Goal: Use online tool/utility: Utilize a website feature to perform a specific function

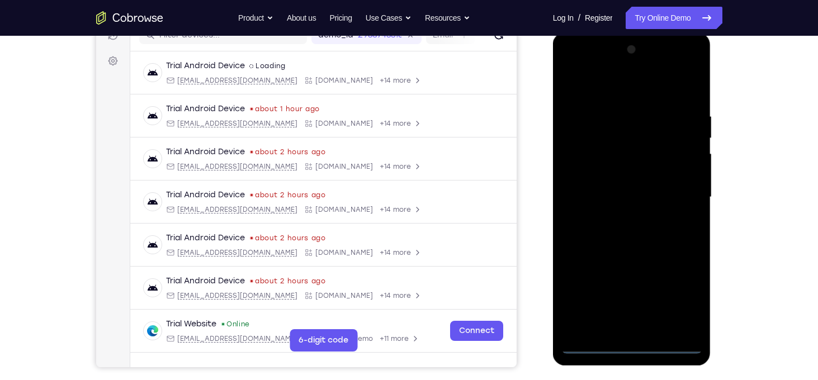
click at [632, 348] on div at bounding box center [632, 197] width 141 height 313
click at [683, 291] on div at bounding box center [632, 197] width 141 height 313
click at [587, 91] on div at bounding box center [632, 197] width 141 height 313
click at [681, 191] on div at bounding box center [632, 197] width 141 height 313
click at [616, 218] on div at bounding box center [632, 197] width 141 height 313
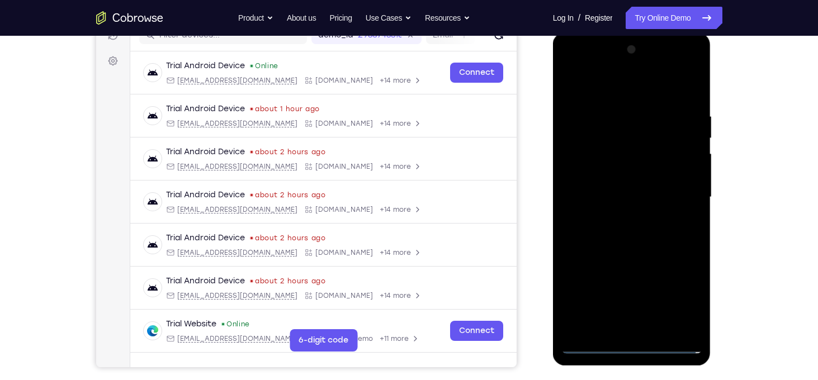
click at [612, 182] on div at bounding box center [632, 197] width 141 height 313
click at [613, 178] on div at bounding box center [632, 197] width 141 height 313
click at [625, 200] on div at bounding box center [632, 197] width 141 height 313
drag, startPoint x: 625, startPoint y: 247, endPoint x: 837, endPoint y: 144, distance: 235.9
click at [625, 247] on div at bounding box center [632, 197] width 141 height 313
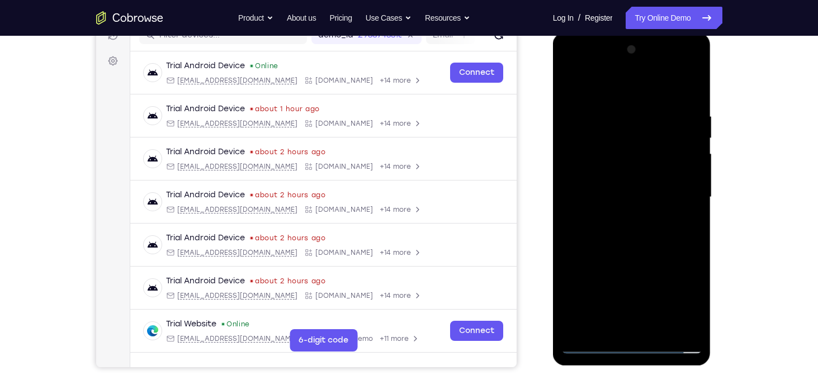
click at [665, 330] on div at bounding box center [632, 197] width 141 height 313
click at [630, 256] on div at bounding box center [632, 197] width 141 height 313
click at [593, 318] on div at bounding box center [632, 197] width 141 height 313
drag, startPoint x: 606, startPoint y: 95, endPoint x: 581, endPoint y: 2, distance: 96.1
click at [581, 32] on html "Online web based iOS Simulators and Android Emulators. Run iPhone, iPad, Mobile…" at bounding box center [632, 200] width 159 height 336
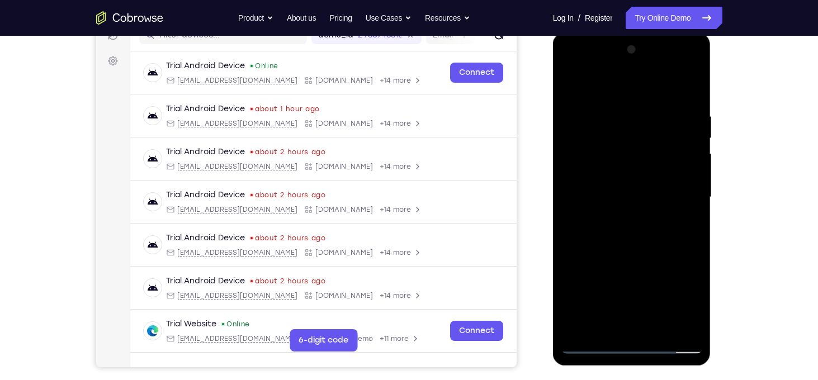
click at [605, 87] on div at bounding box center [632, 197] width 141 height 313
click at [573, 87] on div at bounding box center [632, 197] width 141 height 313
click at [619, 207] on div at bounding box center [632, 197] width 141 height 313
click at [605, 328] on div at bounding box center [632, 197] width 141 height 313
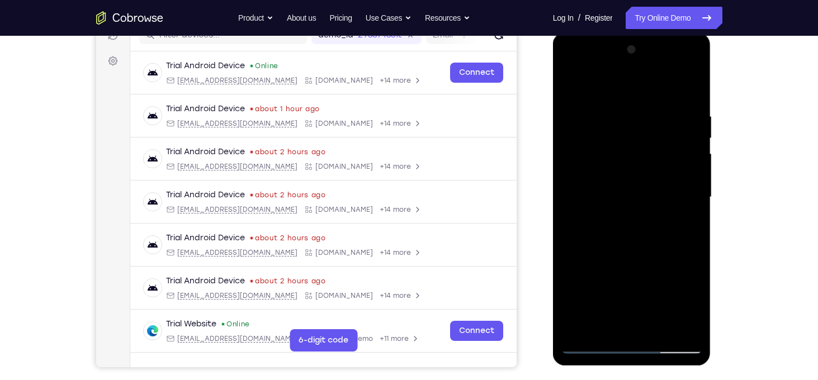
click at [661, 265] on div at bounding box center [632, 197] width 141 height 313
click at [578, 91] on div at bounding box center [632, 197] width 141 height 313
click at [644, 229] on div at bounding box center [632, 197] width 141 height 313
click at [607, 323] on div at bounding box center [632, 197] width 141 height 313
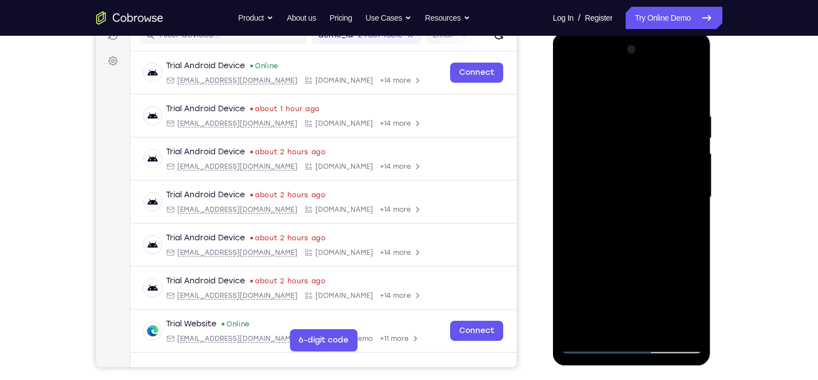
click at [686, 216] on div at bounding box center [632, 197] width 141 height 313
click at [576, 88] on div at bounding box center [632, 197] width 141 height 313
click at [628, 259] on div at bounding box center [632, 197] width 141 height 313
click at [614, 176] on div at bounding box center [632, 197] width 141 height 313
click at [640, 267] on div at bounding box center [632, 197] width 141 height 313
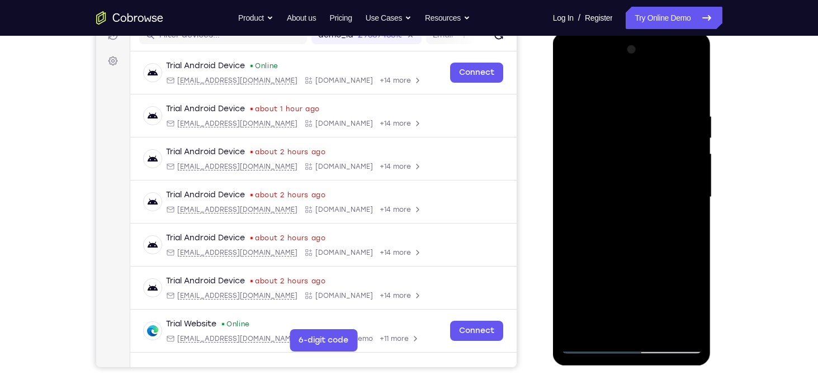
click at [605, 327] on div at bounding box center [632, 197] width 141 height 313
click at [575, 263] on div at bounding box center [632, 197] width 141 height 313
drag, startPoint x: 615, startPoint y: 318, endPoint x: 596, endPoint y: 253, distance: 68.0
click at [596, 253] on div at bounding box center [632, 197] width 141 height 313
click at [648, 270] on div at bounding box center [632, 197] width 141 height 313
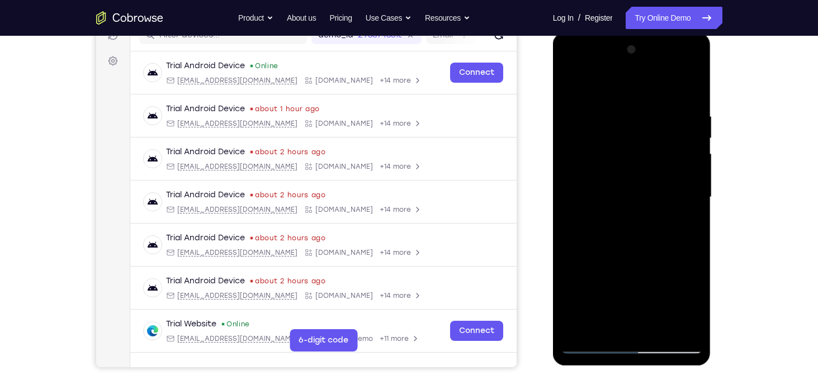
click at [689, 219] on div at bounding box center [632, 197] width 141 height 313
click at [573, 86] on div at bounding box center [632, 197] width 141 height 313
click at [633, 252] on div at bounding box center [632, 197] width 141 height 313
click at [649, 261] on div at bounding box center [632, 197] width 141 height 313
click at [682, 261] on div at bounding box center [632, 197] width 141 height 313
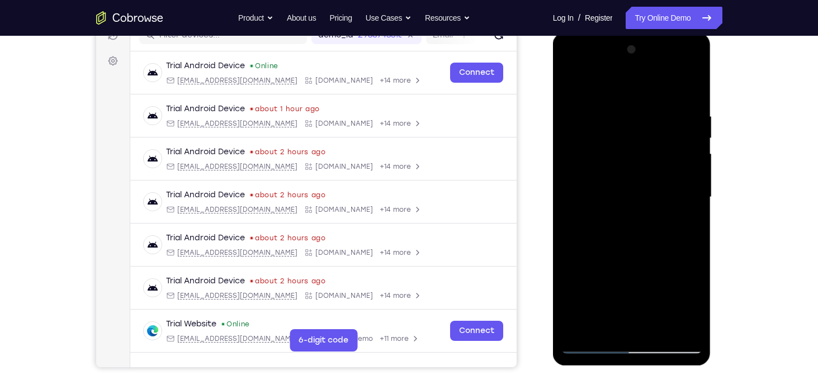
click at [603, 153] on div at bounding box center [632, 197] width 141 height 313
click at [624, 253] on div at bounding box center [632, 197] width 141 height 313
click at [606, 321] on div at bounding box center [632, 197] width 141 height 313
click at [587, 261] on div at bounding box center [632, 197] width 141 height 313
click at [685, 214] on div at bounding box center [632, 197] width 141 height 313
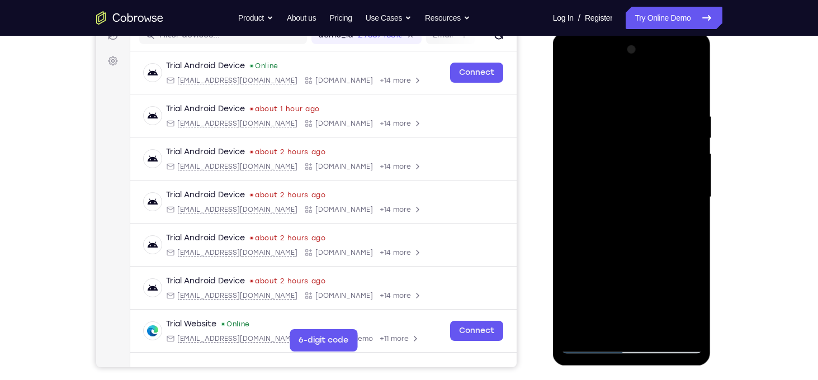
click at [573, 83] on div at bounding box center [632, 197] width 141 height 313
click at [576, 83] on div at bounding box center [632, 197] width 141 height 313
click at [620, 119] on div at bounding box center [632, 197] width 141 height 313
click at [687, 179] on div at bounding box center [632, 197] width 141 height 313
click at [695, 178] on div at bounding box center [632, 197] width 141 height 313
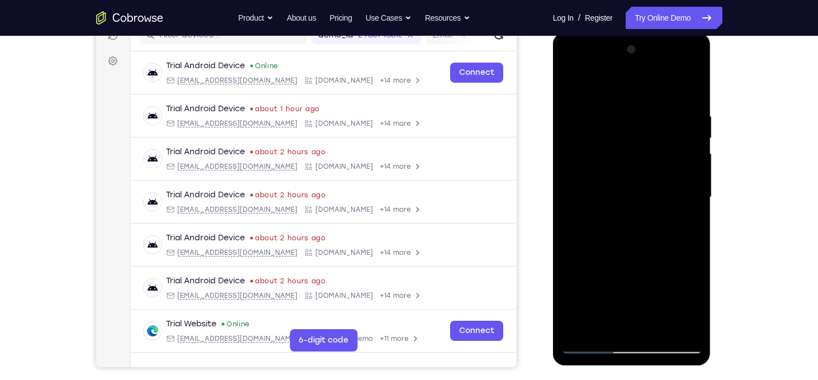
click at [695, 178] on div at bounding box center [632, 197] width 141 height 313
click at [587, 225] on div at bounding box center [632, 197] width 141 height 313
click at [691, 202] on div at bounding box center [632, 197] width 141 height 313
click at [690, 251] on div at bounding box center [632, 197] width 141 height 313
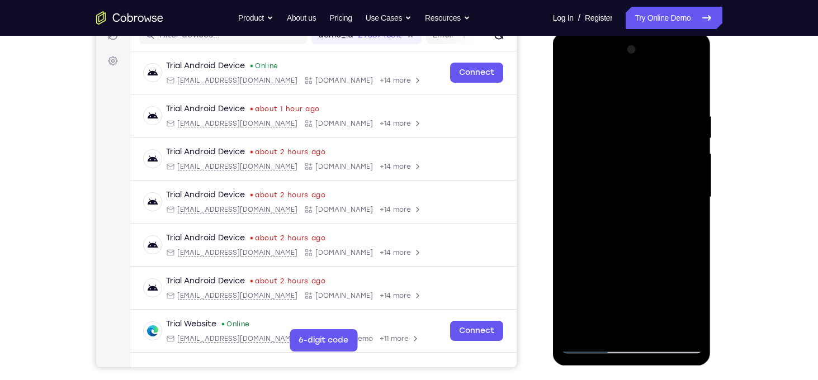
click at [689, 229] on div at bounding box center [632, 197] width 141 height 313
click at [574, 214] on div at bounding box center [632, 197] width 141 height 313
click at [688, 231] on div at bounding box center [632, 197] width 141 height 313
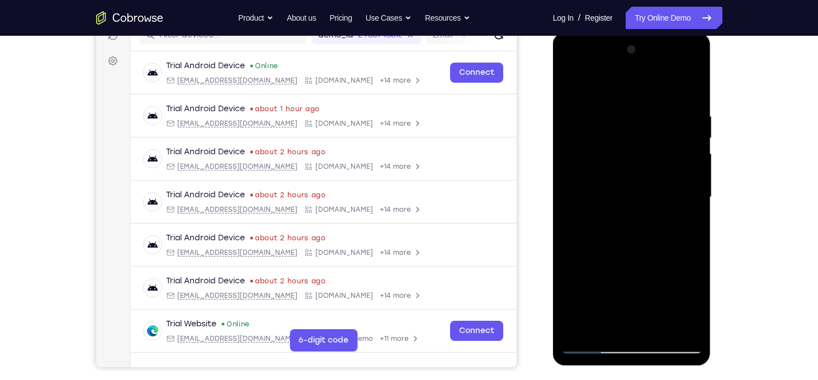
click at [688, 231] on div at bounding box center [632, 197] width 141 height 313
click at [683, 164] on div at bounding box center [632, 197] width 141 height 313
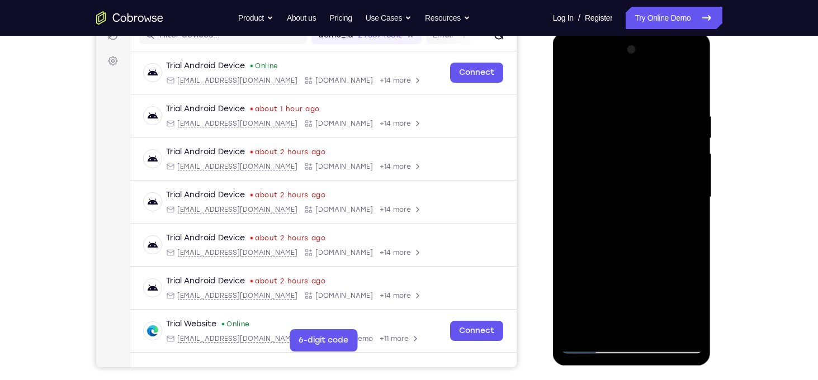
click at [683, 164] on div at bounding box center [632, 197] width 141 height 313
click at [691, 91] on div at bounding box center [632, 197] width 141 height 313
click at [654, 248] on div at bounding box center [632, 197] width 141 height 313
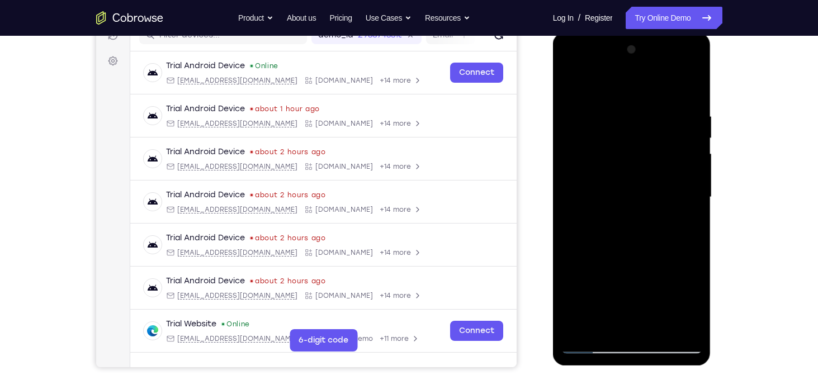
drag, startPoint x: 654, startPoint y: 248, endPoint x: 632, endPoint y: 124, distance: 126.2
click at [632, 124] on div at bounding box center [632, 197] width 141 height 313
drag, startPoint x: 651, startPoint y: 231, endPoint x: 635, endPoint y: 109, distance: 123.6
click at [635, 109] on div at bounding box center [632, 197] width 141 height 313
drag, startPoint x: 669, startPoint y: 281, endPoint x: 639, endPoint y: 131, distance: 153.4
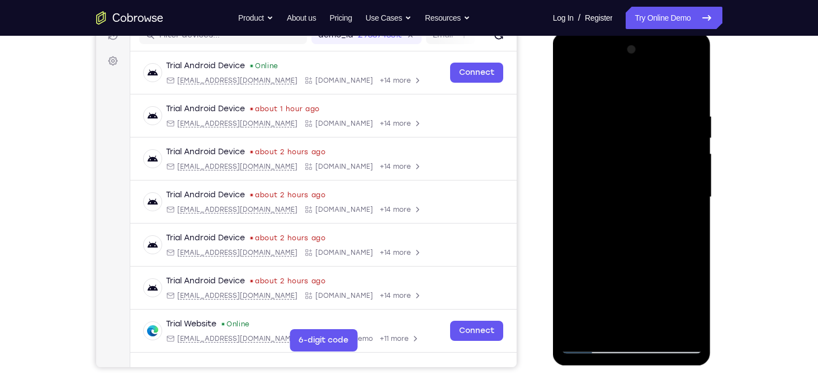
click at [639, 131] on div at bounding box center [632, 197] width 141 height 313
drag, startPoint x: 673, startPoint y: 276, endPoint x: 654, endPoint y: 158, distance: 119.6
click at [654, 158] on div at bounding box center [632, 197] width 141 height 313
click at [662, 211] on div at bounding box center [632, 197] width 141 height 313
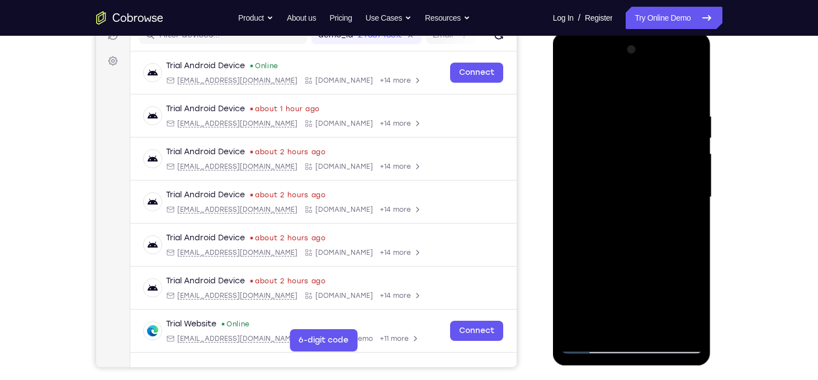
drag, startPoint x: 679, startPoint y: 290, endPoint x: 660, endPoint y: 199, distance: 93.6
click at [660, 199] on div at bounding box center [632, 197] width 141 height 313
drag, startPoint x: 662, startPoint y: 249, endPoint x: 629, endPoint y: 110, distance: 143.1
click at [629, 110] on div at bounding box center [632, 197] width 141 height 313
drag, startPoint x: 655, startPoint y: 232, endPoint x: 638, endPoint y: 180, distance: 54.7
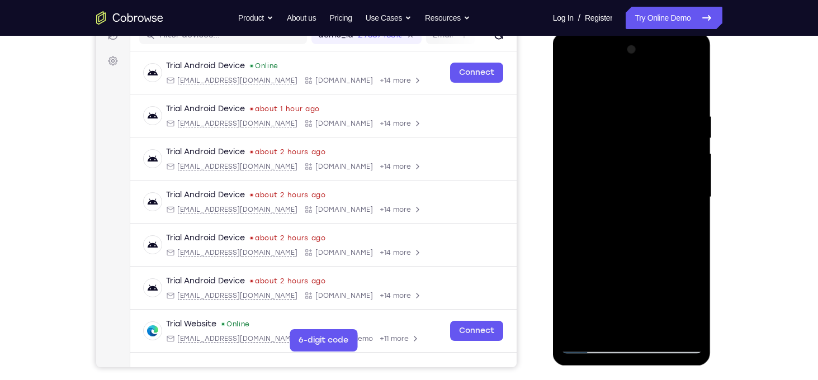
click at [638, 180] on div at bounding box center [632, 197] width 141 height 313
click at [632, 173] on div at bounding box center [632, 197] width 141 height 313
drag, startPoint x: 654, startPoint y: 224, endPoint x: 629, endPoint y: 95, distance: 131.1
click at [629, 95] on div at bounding box center [632, 197] width 141 height 313
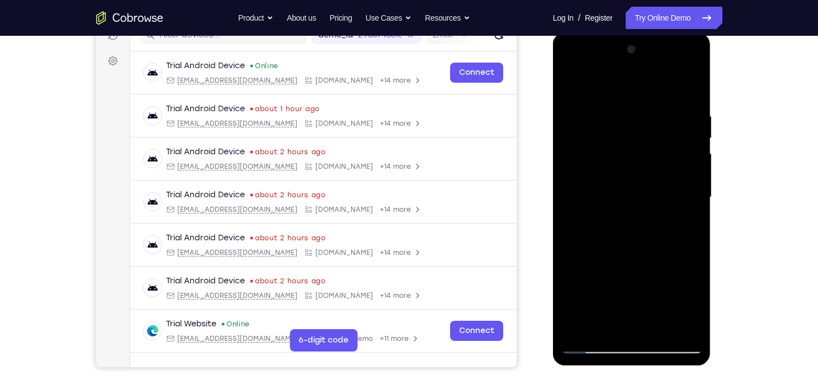
drag, startPoint x: 660, startPoint y: 214, endPoint x: 651, endPoint y: 106, distance: 107.8
click at [651, 106] on div at bounding box center [632, 197] width 141 height 313
drag, startPoint x: 655, startPoint y: 236, endPoint x: 635, endPoint y: 134, distance: 104.3
click at [635, 134] on div at bounding box center [632, 197] width 141 height 313
drag, startPoint x: 644, startPoint y: 236, endPoint x: 624, endPoint y: 107, distance: 130.7
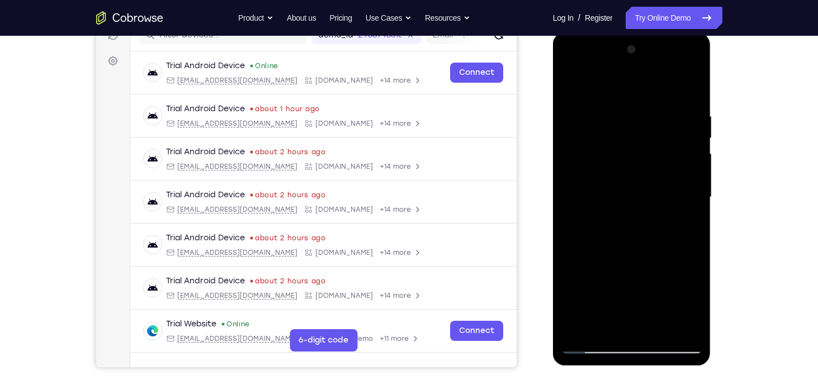
click at [624, 107] on div at bounding box center [632, 197] width 141 height 313
drag, startPoint x: 651, startPoint y: 297, endPoint x: 639, endPoint y: 174, distance: 123.7
click at [639, 174] on div at bounding box center [632, 197] width 141 height 313
click at [573, 288] on div at bounding box center [632, 197] width 141 height 313
drag, startPoint x: 657, startPoint y: 291, endPoint x: 610, endPoint y: 110, distance: 187.2
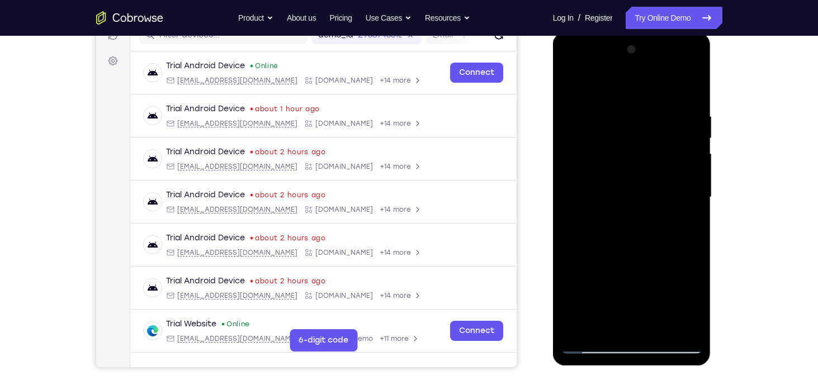
click at [610, 110] on div at bounding box center [632, 197] width 141 height 313
drag, startPoint x: 636, startPoint y: 245, endPoint x: 630, endPoint y: 146, distance: 99.2
click at [630, 146] on div at bounding box center [632, 197] width 141 height 313
click at [636, 186] on div at bounding box center [632, 197] width 141 height 313
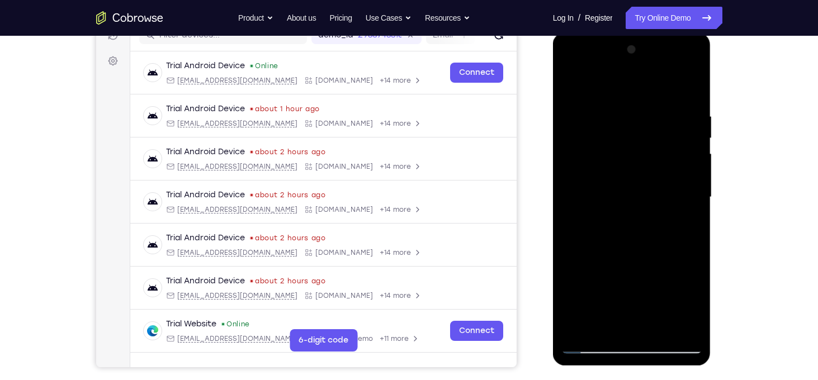
drag, startPoint x: 653, startPoint y: 235, endPoint x: 622, endPoint y: 103, distance: 135.6
click at [622, 103] on div at bounding box center [632, 197] width 141 height 313
drag, startPoint x: 660, startPoint y: 212, endPoint x: 638, endPoint y: 119, distance: 95.5
click at [638, 119] on div at bounding box center [632, 197] width 141 height 313
click at [694, 158] on div at bounding box center [632, 197] width 141 height 313
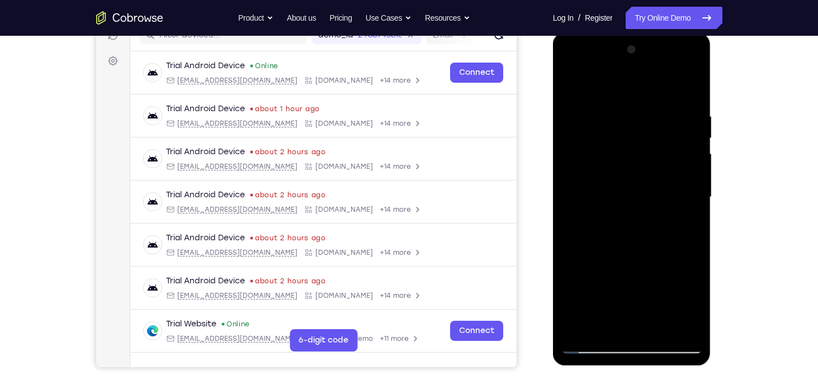
click at [694, 158] on div at bounding box center [632, 197] width 141 height 313
drag, startPoint x: 645, startPoint y: 270, endPoint x: 603, endPoint y: 112, distance: 163.8
click at [603, 112] on div at bounding box center [632, 197] width 141 height 313
drag, startPoint x: 633, startPoint y: 247, endPoint x: 616, endPoint y: 315, distance: 70.4
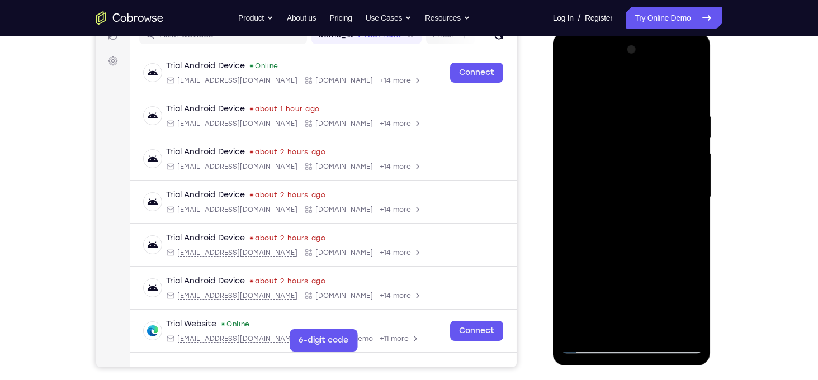
click at [616, 315] on div at bounding box center [632, 197] width 141 height 313
click at [569, 164] on div at bounding box center [632, 197] width 141 height 313
drag, startPoint x: 628, startPoint y: 237, endPoint x: 598, endPoint y: 149, distance: 93.2
click at [598, 149] on div at bounding box center [632, 197] width 141 height 313
click at [618, 224] on div at bounding box center [632, 197] width 141 height 313
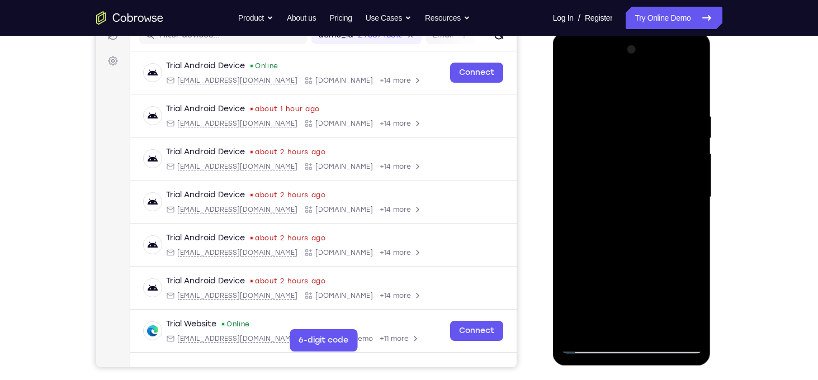
click at [618, 224] on div at bounding box center [632, 197] width 141 height 313
drag, startPoint x: 618, startPoint y: 224, endPoint x: 604, endPoint y: 109, distance: 116.1
click at [604, 109] on div at bounding box center [632, 197] width 141 height 313
drag, startPoint x: 643, startPoint y: 213, endPoint x: 643, endPoint y: 94, distance: 119.1
click at [643, 94] on div at bounding box center [632, 197] width 141 height 313
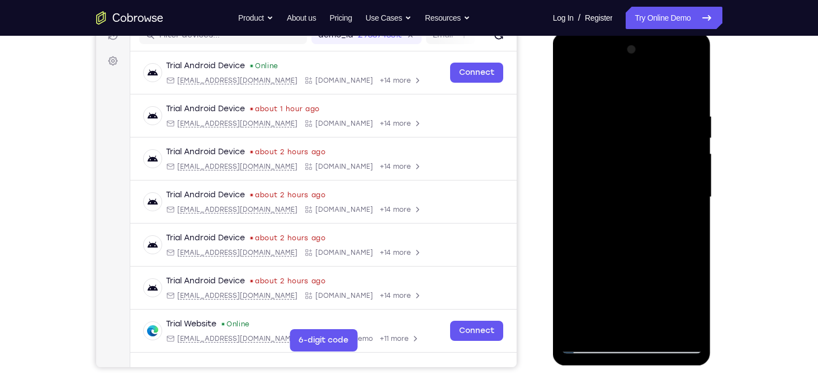
drag, startPoint x: 668, startPoint y: 227, endPoint x: 677, endPoint y: 41, distance: 185.3
click at [677, 41] on div at bounding box center [632, 197] width 141 height 313
drag, startPoint x: 654, startPoint y: 301, endPoint x: 583, endPoint y: 113, distance: 200.9
click at [583, 113] on div at bounding box center [632, 197] width 141 height 313
click at [629, 191] on div at bounding box center [632, 197] width 141 height 313
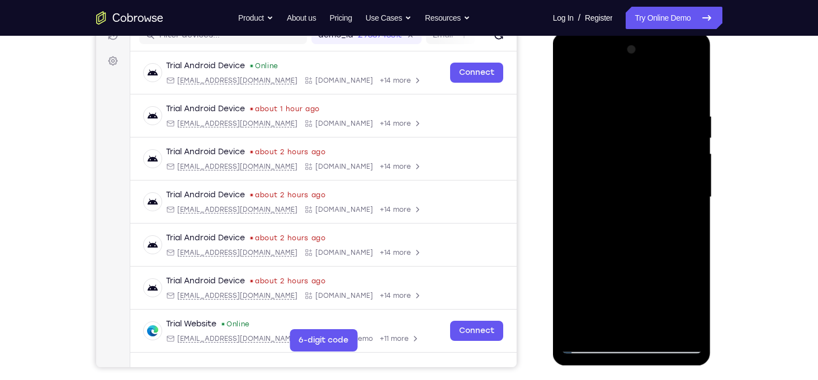
click at [629, 191] on div at bounding box center [632, 197] width 141 height 313
drag, startPoint x: 669, startPoint y: 293, endPoint x: 647, endPoint y: 169, distance: 125.5
click at [647, 169] on div at bounding box center [632, 197] width 141 height 313
drag, startPoint x: 661, startPoint y: 261, endPoint x: 659, endPoint y: 107, distance: 153.8
click at [659, 107] on div at bounding box center [632, 197] width 141 height 313
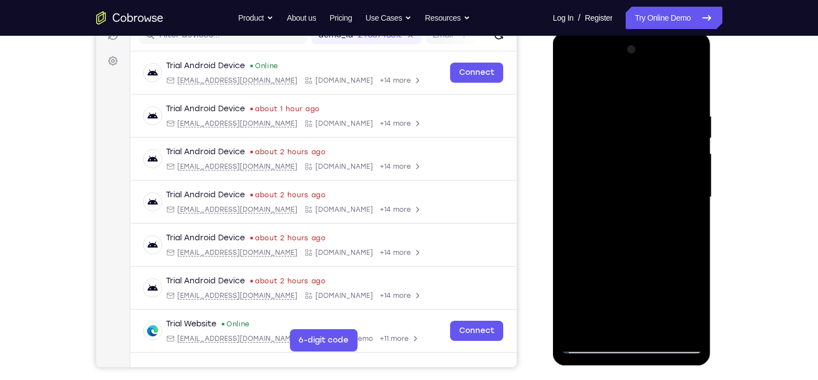
click at [572, 260] on div at bounding box center [632, 197] width 141 height 313
drag, startPoint x: 644, startPoint y: 288, endPoint x: 623, endPoint y: 85, distance: 204.1
click at [623, 85] on div at bounding box center [632, 197] width 141 height 313
drag, startPoint x: 643, startPoint y: 243, endPoint x: 607, endPoint y: 59, distance: 188.0
click at [607, 59] on div at bounding box center [632, 197] width 141 height 313
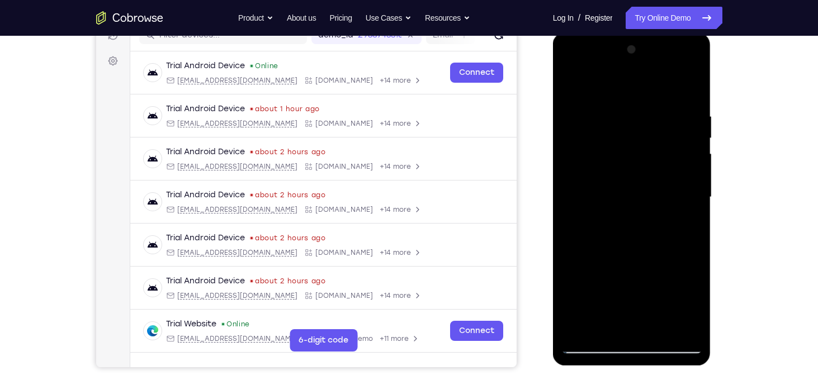
drag, startPoint x: 637, startPoint y: 229, endPoint x: 606, endPoint y: 19, distance: 212.6
click at [606, 32] on html "Online web based iOS Simulators and Android Emulators. Run iPhone, iPad, Mobile…" at bounding box center [632, 200] width 159 height 336
click at [632, 238] on div at bounding box center [632, 197] width 141 height 313
drag, startPoint x: 632, startPoint y: 238, endPoint x: 585, endPoint y: 50, distance: 193.7
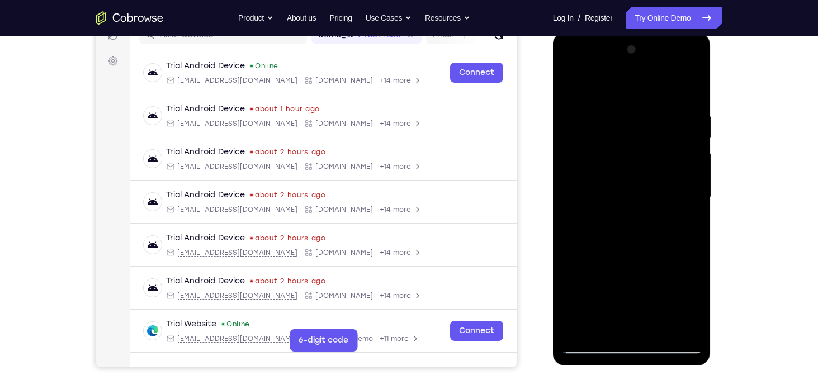
click at [585, 50] on div at bounding box center [632, 197] width 141 height 313
drag, startPoint x: 643, startPoint y: 244, endPoint x: 613, endPoint y: 79, distance: 167.1
click at [613, 79] on div at bounding box center [632, 197] width 141 height 313
drag, startPoint x: 644, startPoint y: 264, endPoint x: 603, endPoint y: 308, distance: 60.1
click at [603, 308] on div at bounding box center [632, 197] width 141 height 313
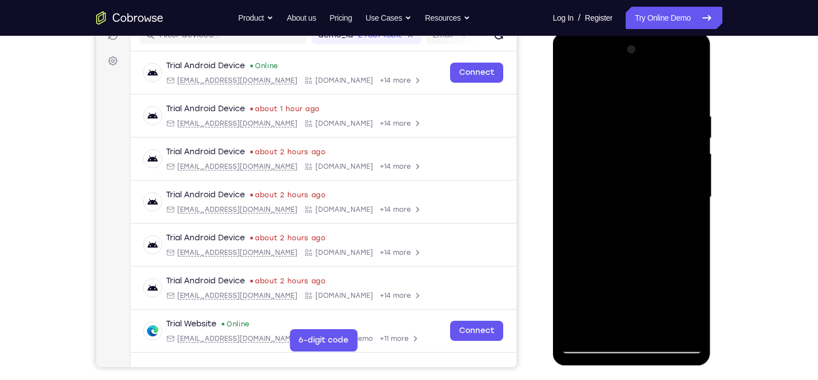
click at [572, 245] on div at bounding box center [632, 197] width 141 height 313
drag, startPoint x: 639, startPoint y: 256, endPoint x: 599, endPoint y: 69, distance: 191.1
click at [599, 69] on div at bounding box center [632, 197] width 141 height 313
click at [616, 275] on div at bounding box center [632, 197] width 141 height 313
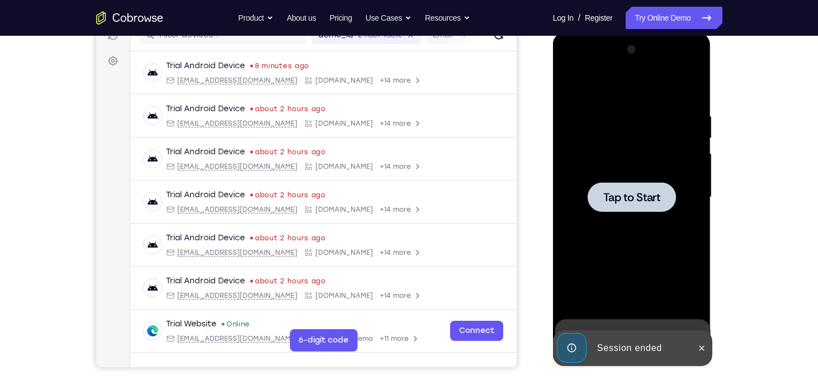
click at [627, 200] on span "Tap to Start" at bounding box center [632, 197] width 57 height 11
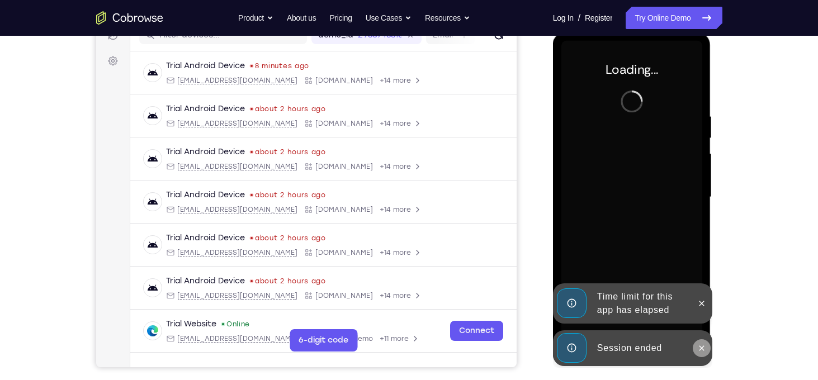
click at [701, 344] on icon at bounding box center [702, 348] width 9 height 9
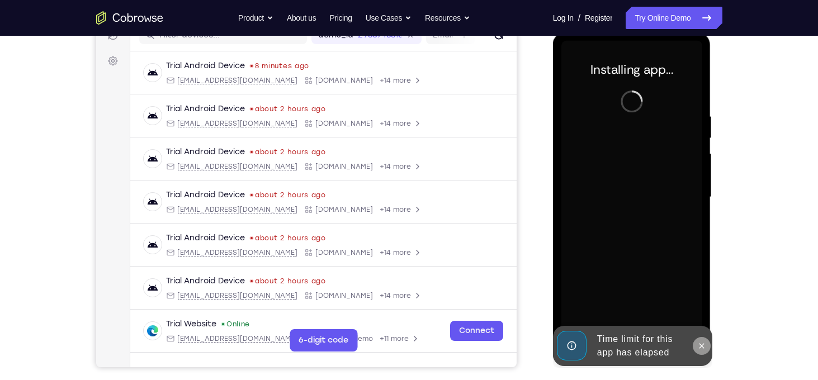
click at [700, 345] on icon at bounding box center [702, 346] width 9 height 9
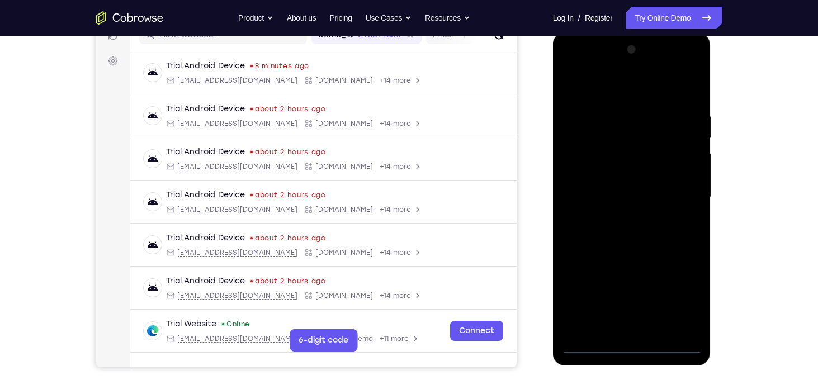
click at [633, 346] on div at bounding box center [632, 197] width 141 height 313
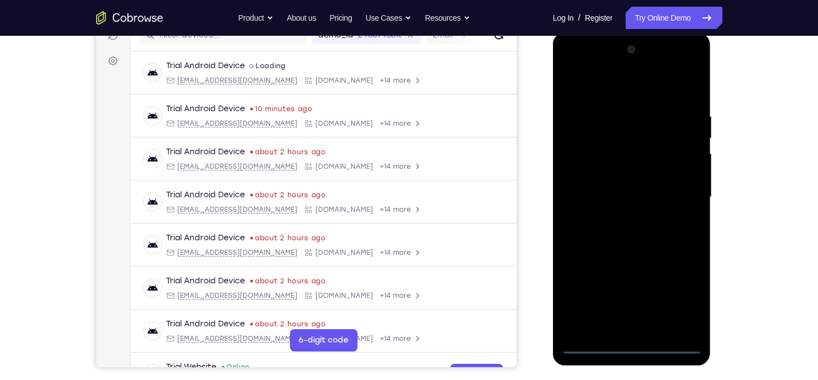
click at [676, 302] on div at bounding box center [632, 197] width 141 height 313
click at [595, 88] on div at bounding box center [632, 197] width 141 height 313
click at [682, 198] on div at bounding box center [632, 197] width 141 height 313
click at [619, 219] on div at bounding box center [632, 197] width 141 height 313
click at [613, 186] on div at bounding box center [632, 197] width 141 height 313
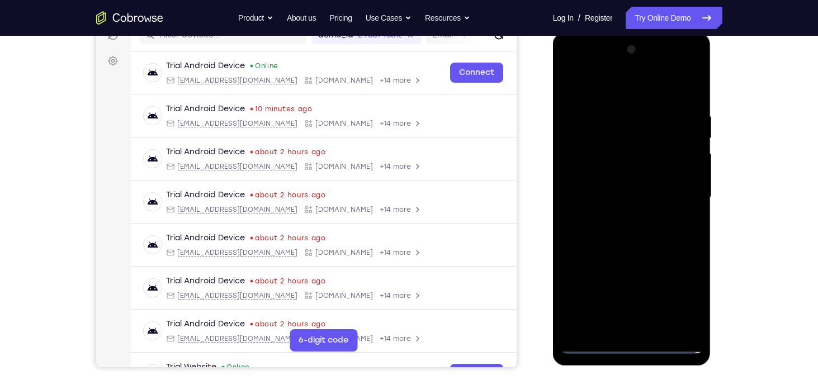
click at [615, 175] on div at bounding box center [632, 197] width 141 height 313
click at [631, 196] on div at bounding box center [632, 197] width 141 height 313
click at [656, 243] on div at bounding box center [632, 197] width 141 height 313
click at [663, 335] on div at bounding box center [632, 197] width 141 height 313
click at [623, 259] on div at bounding box center [632, 197] width 141 height 313
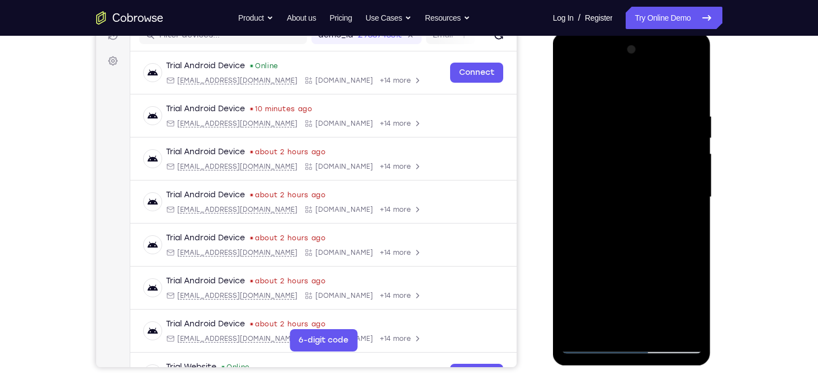
click at [630, 210] on div at bounding box center [632, 197] width 141 height 313
click at [572, 88] on div at bounding box center [632, 197] width 141 height 313
click at [609, 177] on div at bounding box center [632, 197] width 141 height 313
click at [606, 324] on div at bounding box center [632, 197] width 141 height 313
click at [666, 260] on div at bounding box center [632, 197] width 141 height 313
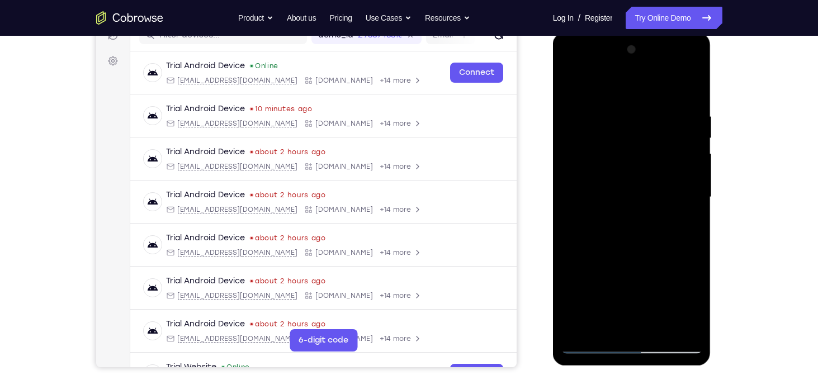
click at [648, 308] on div at bounding box center [632, 197] width 141 height 313
click at [688, 216] on div at bounding box center [632, 197] width 141 height 313
click at [571, 82] on div at bounding box center [632, 197] width 141 height 313
click at [573, 81] on div at bounding box center [632, 197] width 141 height 313
click at [655, 104] on div at bounding box center [632, 197] width 141 height 313
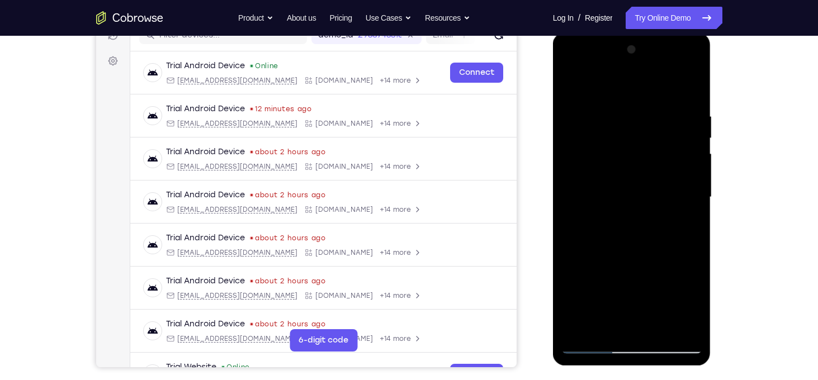
click at [679, 158] on div at bounding box center [632, 197] width 141 height 313
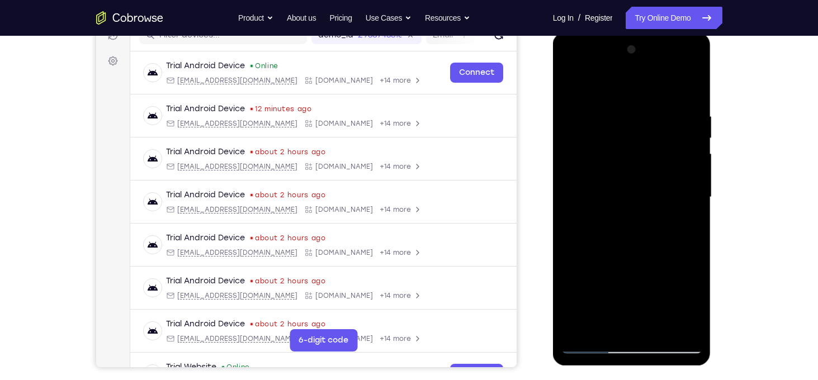
click at [682, 124] on div at bounding box center [632, 197] width 141 height 313
click at [689, 92] on div at bounding box center [632, 197] width 141 height 313
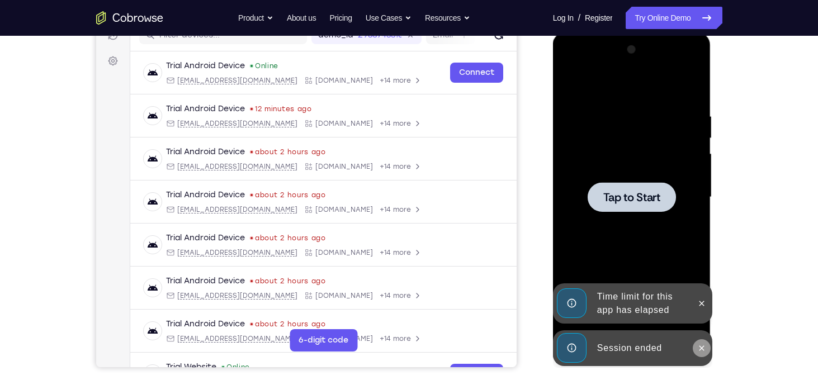
click at [705, 341] on button at bounding box center [702, 349] width 18 height 18
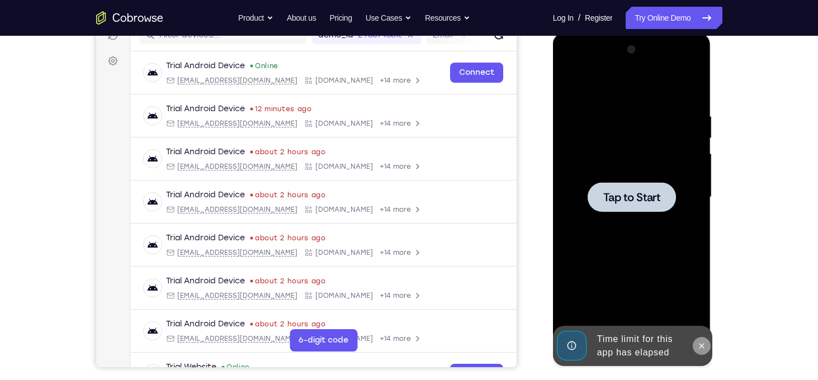
click at [703, 347] on icon at bounding box center [702, 346] width 9 height 9
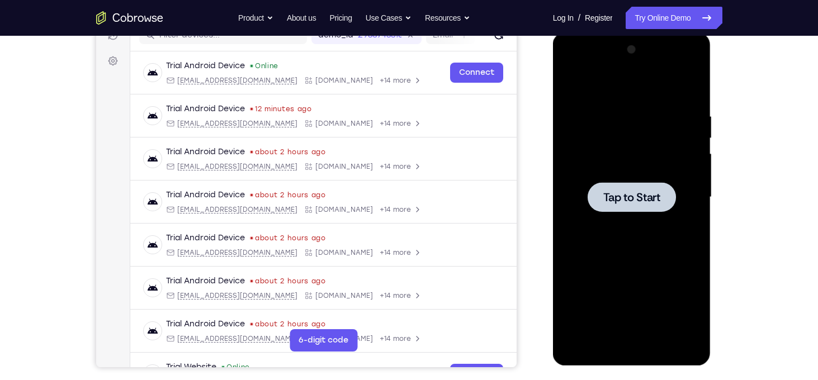
click at [628, 210] on div at bounding box center [632, 197] width 88 height 30
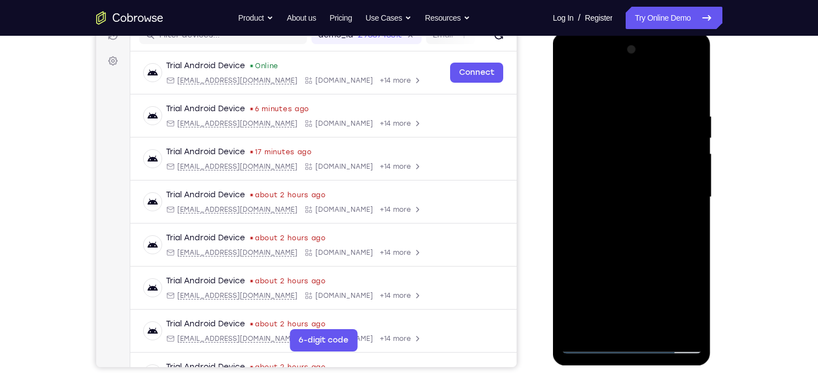
click at [631, 343] on div at bounding box center [632, 197] width 141 height 313
click at [682, 296] on div at bounding box center [632, 197] width 141 height 313
click at [614, 92] on div at bounding box center [632, 197] width 141 height 313
click at [677, 197] on div at bounding box center [632, 197] width 141 height 313
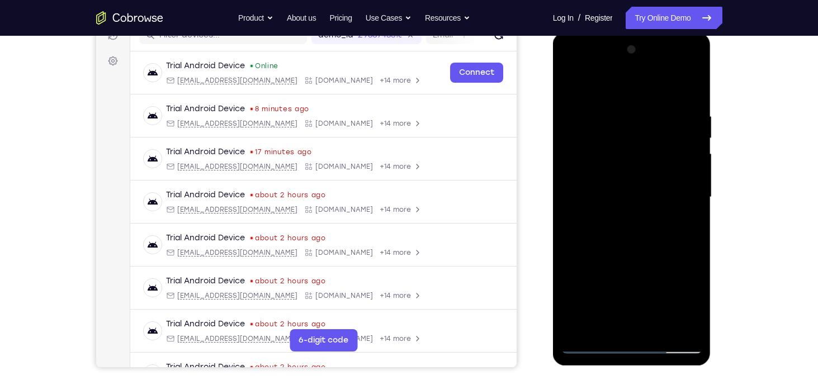
click at [622, 219] on div at bounding box center [632, 197] width 141 height 313
click at [620, 190] on div at bounding box center [632, 197] width 141 height 313
click at [622, 176] on div at bounding box center [632, 197] width 141 height 313
click at [627, 196] on div at bounding box center [632, 197] width 141 height 313
click at [623, 243] on div at bounding box center [632, 197] width 141 height 313
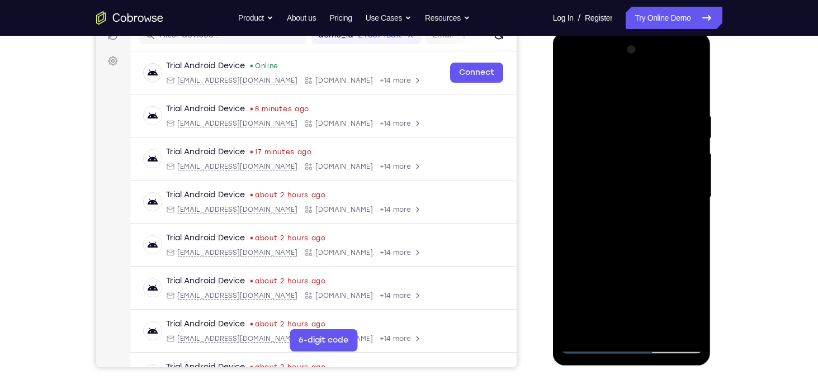
drag, startPoint x: 607, startPoint y: 91, endPoint x: 602, endPoint y: 16, distance: 75.1
click at [602, 32] on html "Online web based iOS Simulators and Android Emulators. Run iPhone, iPad, Mobile…" at bounding box center [632, 200] width 159 height 336
click at [656, 326] on div at bounding box center [632, 197] width 141 height 313
click at [635, 261] on div at bounding box center [632, 197] width 141 height 313
click at [617, 186] on div at bounding box center [632, 197] width 141 height 313
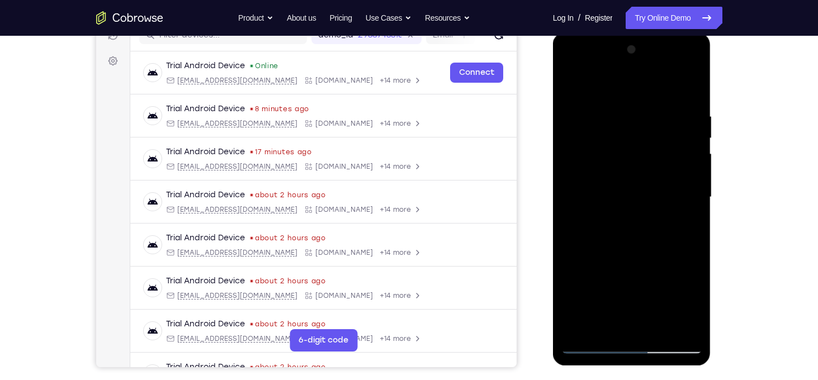
click at [607, 330] on div at bounding box center [632, 197] width 141 height 313
drag, startPoint x: 654, startPoint y: 292, endPoint x: 680, endPoint y: -12, distance: 305.4
click at [680, 32] on html "Online web based iOS Simulators and Android Emulators. Run iPhone, iPad, Mobile…" at bounding box center [632, 200] width 159 height 336
drag, startPoint x: 585, startPoint y: 275, endPoint x: 595, endPoint y: 409, distance: 134.6
click at [595, 368] on html "Online web based iOS Simulators and Android Emulators. Run iPhone, iPad, Mobile…" at bounding box center [632, 200] width 159 height 336
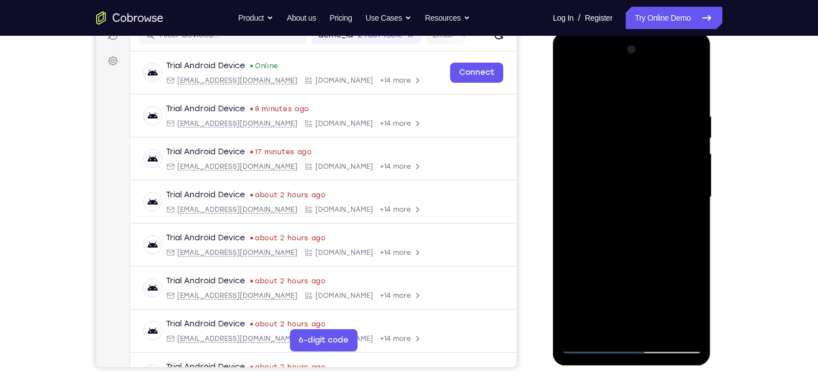
drag, startPoint x: 602, startPoint y: 265, endPoint x: 602, endPoint y: 402, distance: 137.0
click at [602, 368] on html "Online web based iOS Simulators and Android Emulators. Run iPhone, iPad, Mobile…" at bounding box center [632, 200] width 159 height 336
drag, startPoint x: 617, startPoint y: 263, endPoint x: 618, endPoint y: 341, distance: 77.8
click at [618, 341] on div at bounding box center [632, 197] width 141 height 313
click at [571, 274] on div at bounding box center [632, 197] width 141 height 313
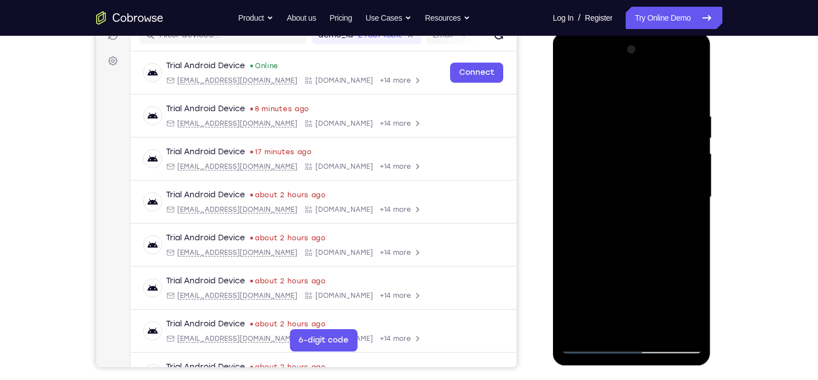
click at [687, 219] on div at bounding box center [632, 197] width 141 height 313
click at [571, 84] on div at bounding box center [632, 197] width 141 height 313
click at [576, 86] on div at bounding box center [632, 197] width 141 height 313
click at [614, 113] on div at bounding box center [632, 197] width 141 height 313
click at [681, 176] on div at bounding box center [632, 197] width 141 height 313
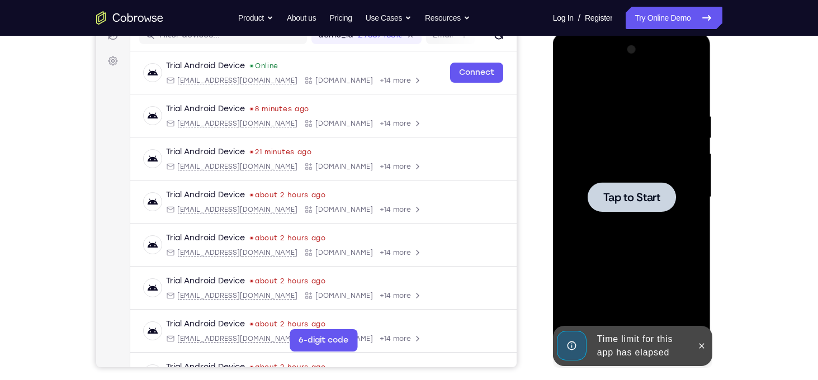
click at [645, 198] on span "Tap to Start" at bounding box center [632, 197] width 57 height 11
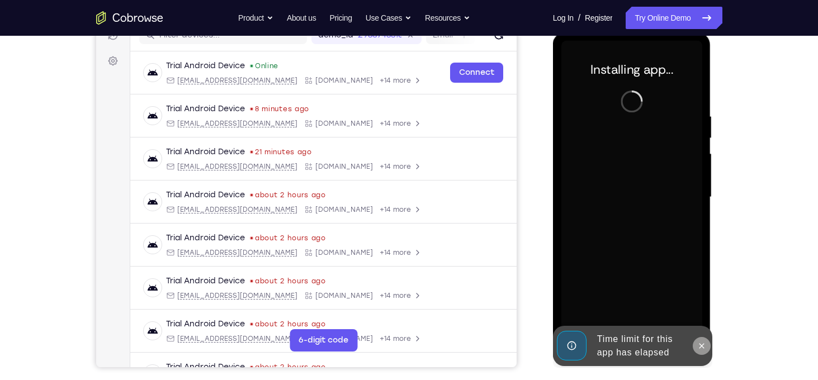
click at [702, 342] on icon at bounding box center [702, 346] width 9 height 9
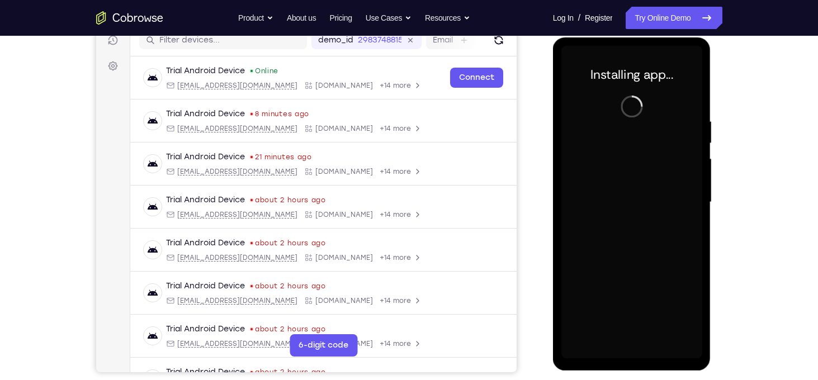
scroll to position [147, 0]
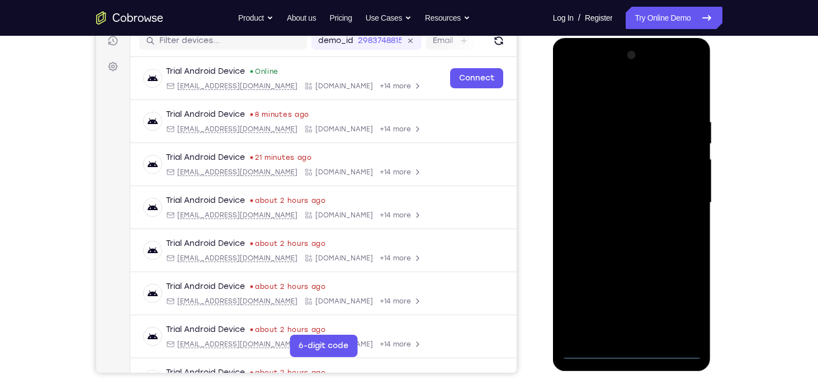
click at [633, 355] on div at bounding box center [632, 202] width 141 height 313
click at [681, 307] on div at bounding box center [632, 202] width 141 height 313
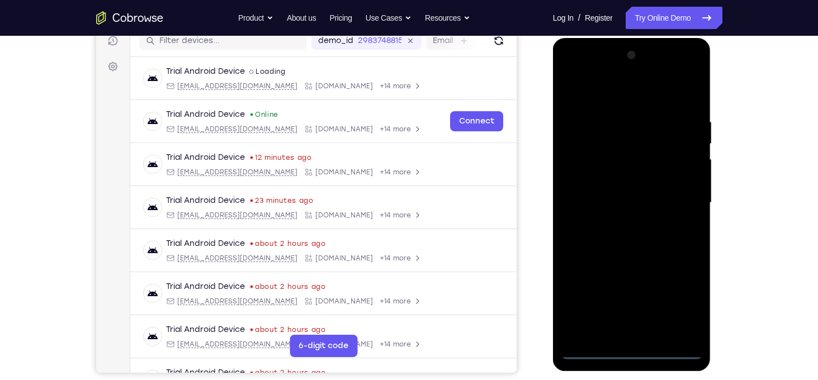
click at [580, 92] on div at bounding box center [632, 202] width 141 height 313
click at [676, 191] on div at bounding box center [632, 202] width 141 height 313
click at [625, 227] on div at bounding box center [632, 202] width 141 height 313
click at [627, 195] on div at bounding box center [632, 202] width 141 height 313
click at [627, 181] on div at bounding box center [632, 202] width 141 height 313
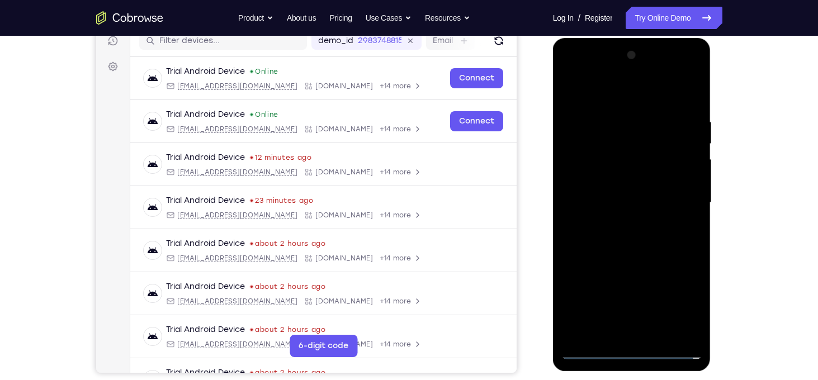
click at [684, 180] on div at bounding box center [632, 202] width 141 height 313
click at [651, 208] on div at bounding box center [632, 202] width 141 height 313
click at [634, 244] on div at bounding box center [632, 202] width 141 height 313
click at [630, 220] on div at bounding box center [632, 202] width 141 height 313
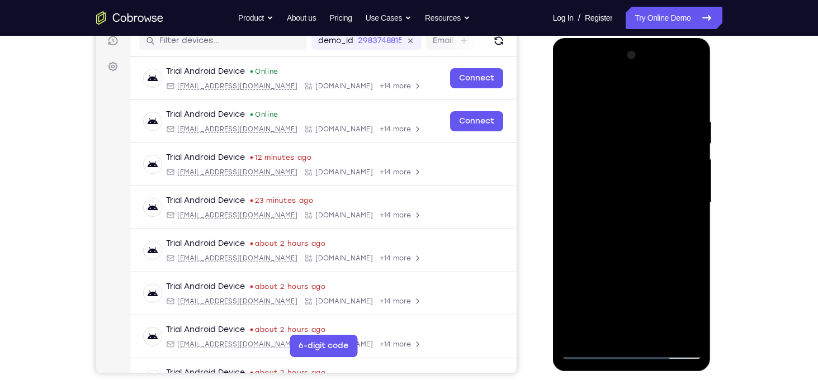
click at [611, 119] on div at bounding box center [632, 202] width 141 height 313
click at [692, 129] on div at bounding box center [632, 202] width 141 height 313
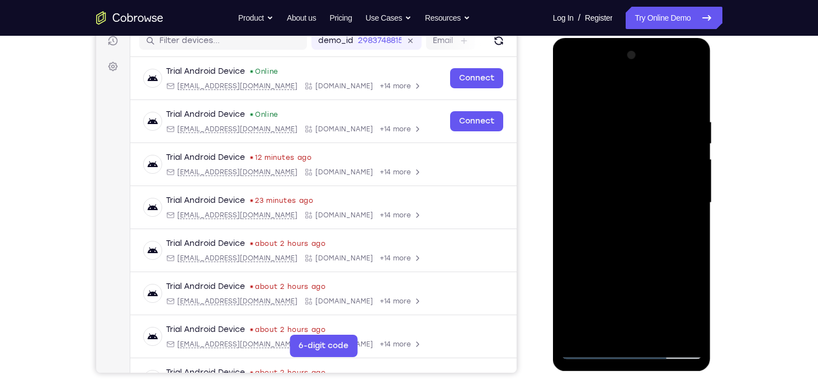
click at [692, 129] on div at bounding box center [632, 202] width 141 height 313
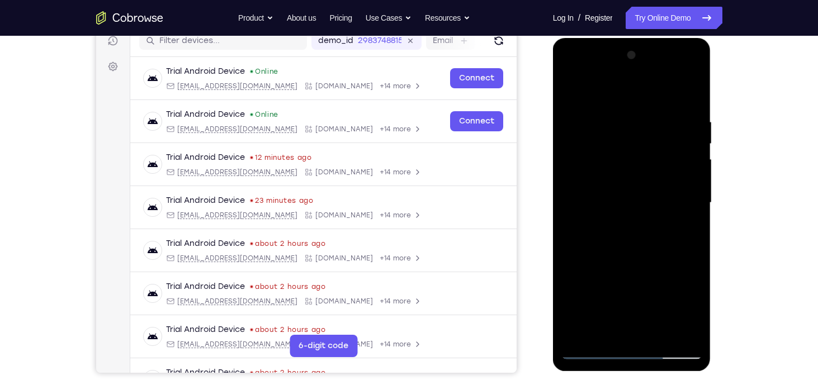
click at [692, 129] on div at bounding box center [632, 202] width 141 height 313
click at [567, 200] on div at bounding box center [632, 202] width 141 height 313
click at [682, 153] on div at bounding box center [632, 202] width 141 height 313
click at [687, 149] on div at bounding box center [632, 202] width 141 height 313
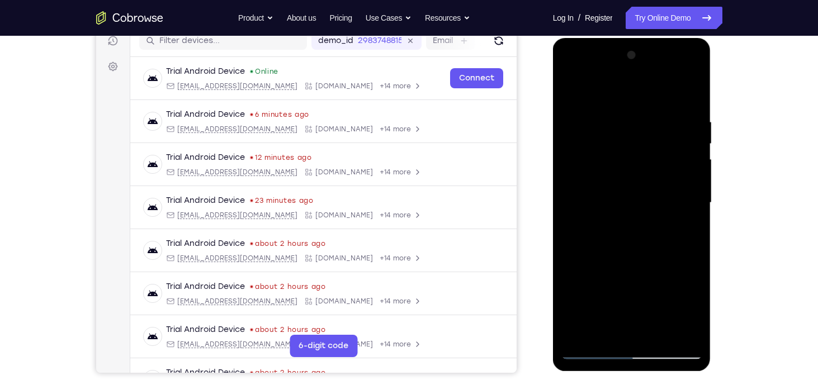
click at [672, 197] on div at bounding box center [632, 202] width 141 height 313
click at [690, 181] on div at bounding box center [632, 202] width 141 height 313
click at [694, 177] on div at bounding box center [632, 202] width 141 height 313
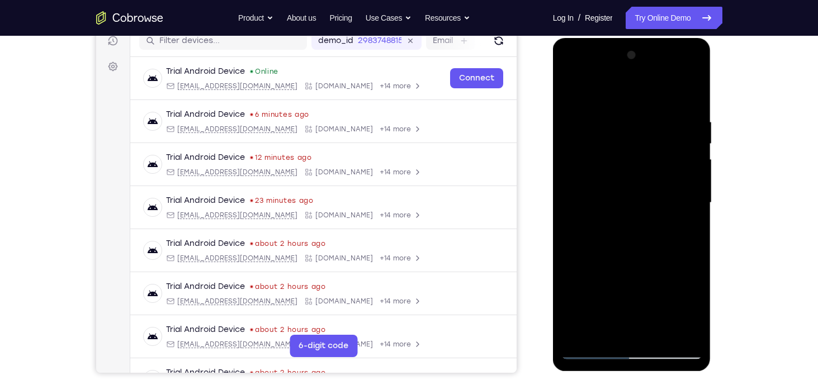
click at [576, 228] on div at bounding box center [632, 202] width 141 height 313
click at [687, 193] on div at bounding box center [632, 202] width 141 height 313
click at [571, 206] on div at bounding box center [632, 202] width 141 height 313
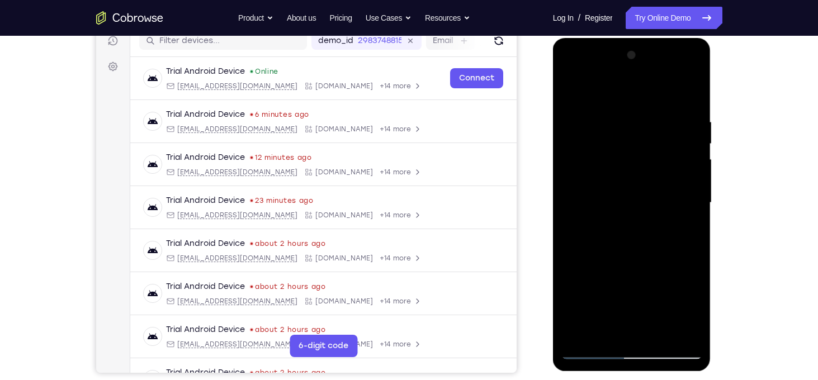
click at [689, 195] on div at bounding box center [632, 202] width 141 height 313
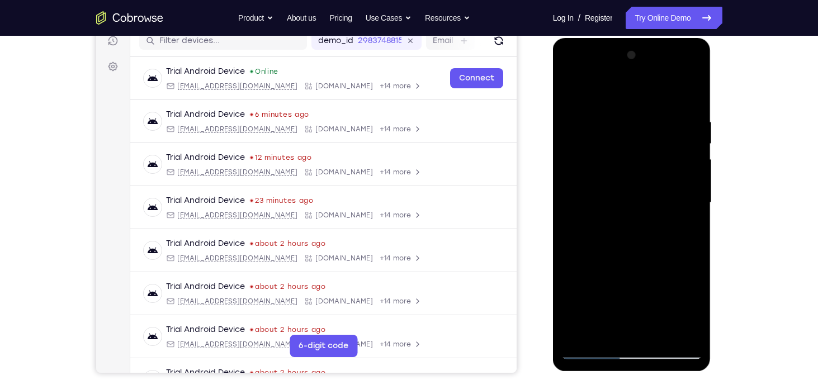
click at [689, 195] on div at bounding box center [632, 202] width 141 height 313
click at [693, 141] on div at bounding box center [632, 202] width 141 height 313
click at [692, 96] on div at bounding box center [632, 202] width 141 height 313
click at [632, 277] on div at bounding box center [632, 202] width 141 height 313
drag, startPoint x: 652, startPoint y: 139, endPoint x: 645, endPoint y: 331, distance: 191.4
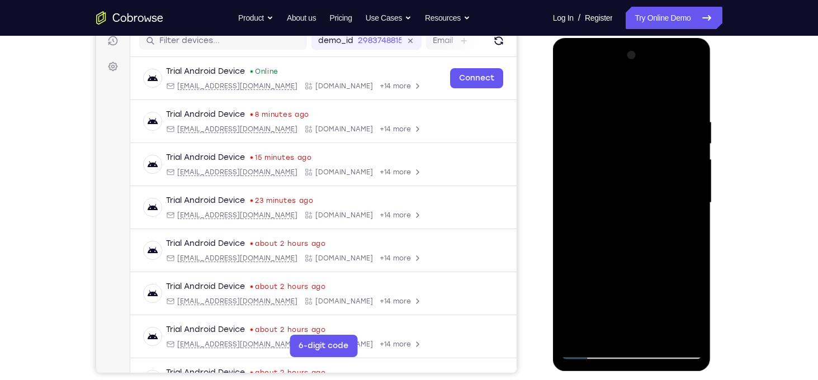
click at [645, 331] on div at bounding box center [632, 202] width 141 height 313
click at [657, 336] on div at bounding box center [632, 202] width 141 height 313
click at [647, 265] on div at bounding box center [632, 202] width 141 height 313
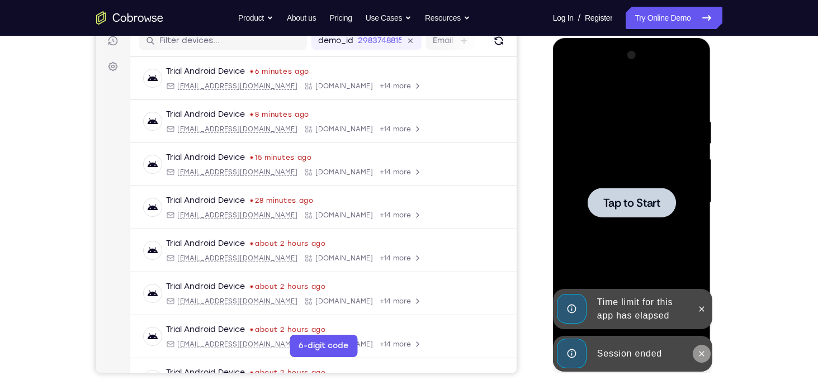
click at [698, 352] on icon at bounding box center [702, 354] width 9 height 9
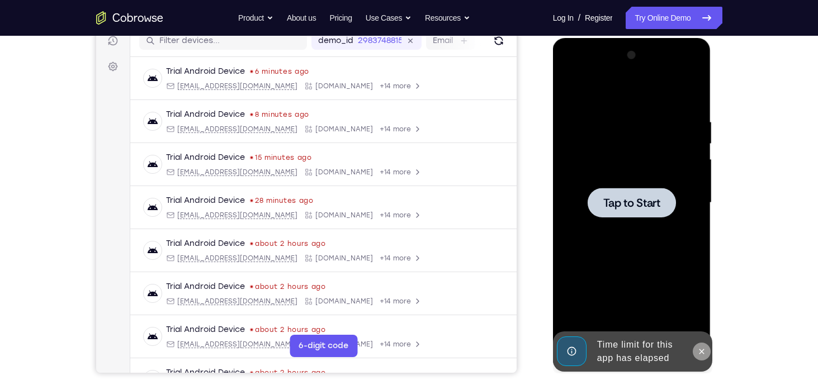
click at [704, 356] on button at bounding box center [702, 352] width 18 height 18
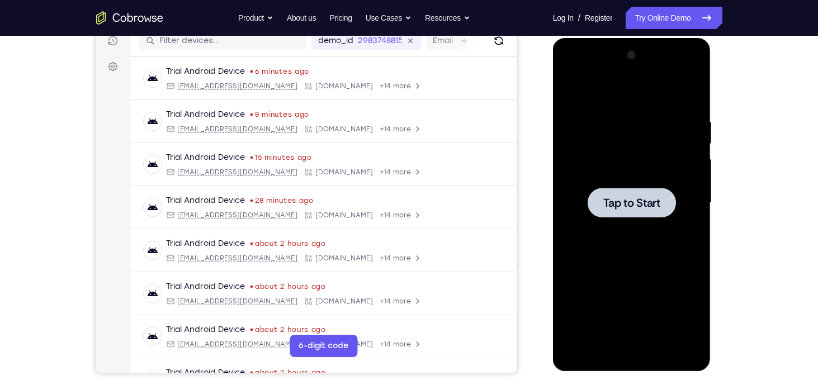
click at [620, 205] on span "Tap to Start" at bounding box center [632, 202] width 57 height 11
click at [624, 212] on div at bounding box center [632, 203] width 88 height 30
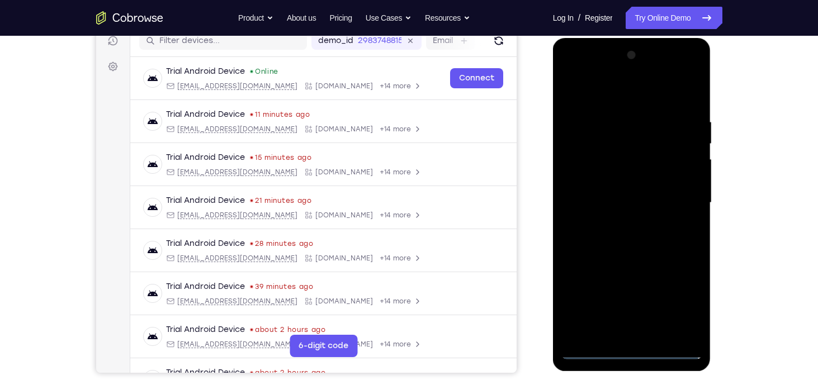
click at [637, 350] on div at bounding box center [632, 202] width 141 height 313
click at [681, 308] on div at bounding box center [632, 202] width 141 height 313
click at [577, 86] on div at bounding box center [632, 202] width 141 height 313
click at [684, 201] on div at bounding box center [632, 202] width 141 height 313
click at [643, 336] on div at bounding box center [632, 202] width 141 height 313
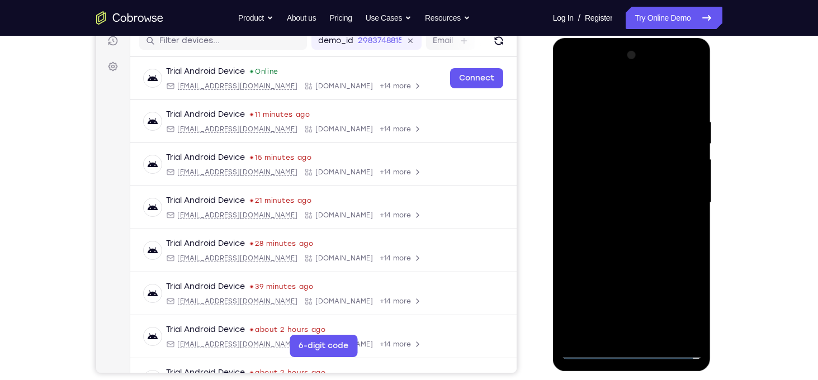
click at [611, 197] on div at bounding box center [632, 202] width 141 height 313
click at [620, 186] on div at bounding box center [632, 202] width 141 height 313
click at [632, 200] on div at bounding box center [632, 202] width 141 height 313
click at [633, 251] on div at bounding box center [632, 202] width 141 height 313
drag, startPoint x: 642, startPoint y: 96, endPoint x: 627, endPoint y: 42, distance: 56.2
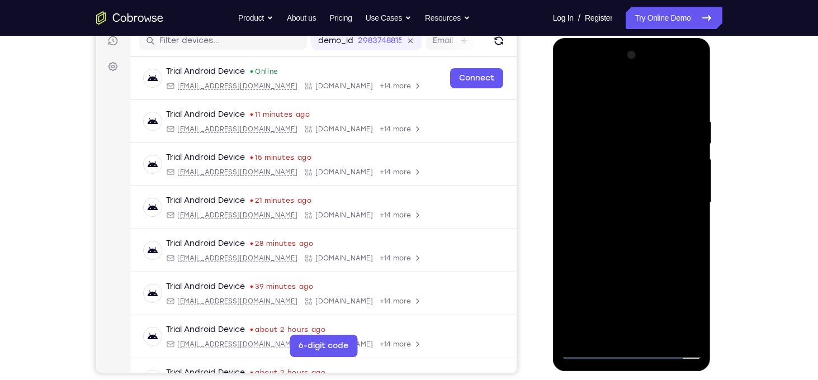
click at [627, 42] on div at bounding box center [632, 204] width 158 height 333
click at [610, 122] on div at bounding box center [632, 202] width 141 height 313
click at [691, 187] on div at bounding box center [632, 202] width 141 height 313
click at [588, 210] on div at bounding box center [632, 202] width 141 height 313
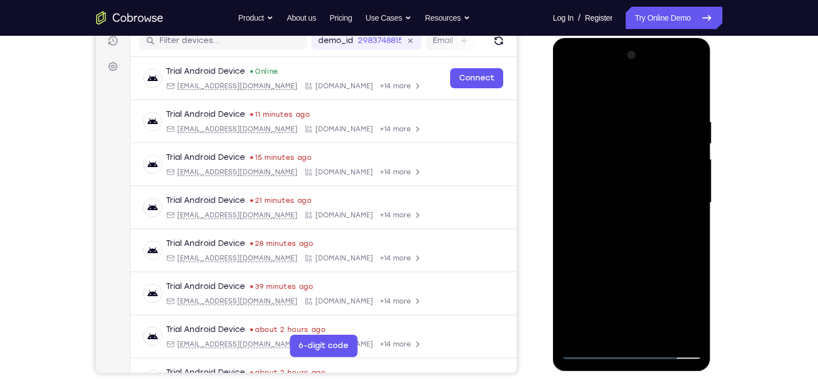
click at [676, 204] on div at bounding box center [632, 202] width 141 height 313
click at [685, 160] on div at bounding box center [632, 202] width 141 height 313
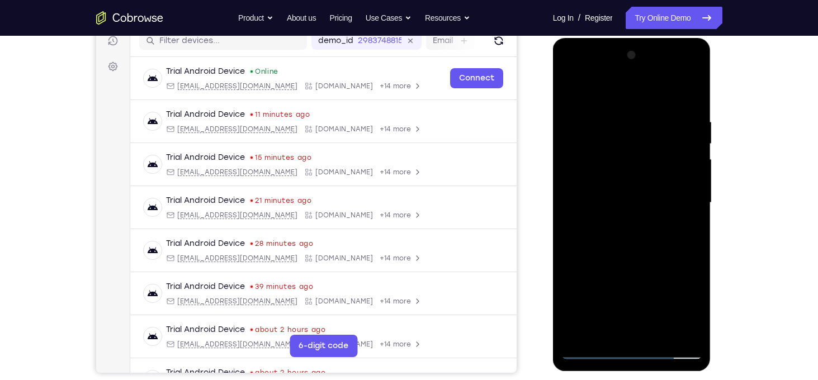
click at [685, 160] on div at bounding box center [632, 202] width 141 height 313
click at [687, 95] on div at bounding box center [632, 202] width 141 height 313
click at [660, 333] on div at bounding box center [632, 202] width 141 height 313
click at [646, 267] on div at bounding box center [632, 202] width 141 height 313
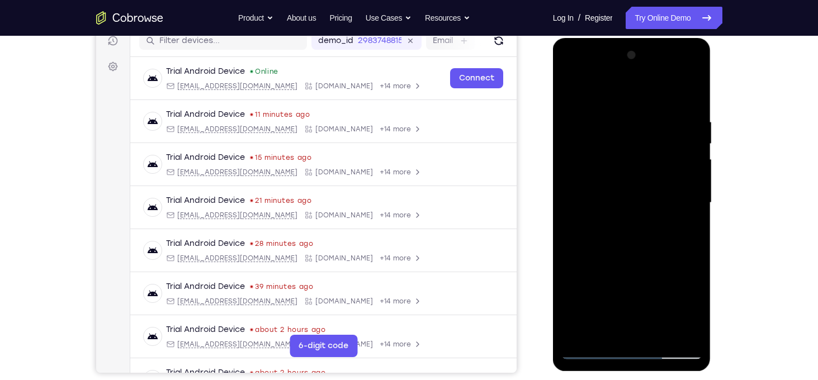
click at [627, 188] on div at bounding box center [632, 202] width 141 height 313
click at [577, 98] on div at bounding box center [632, 202] width 141 height 313
click at [574, 87] on div at bounding box center [632, 202] width 141 height 313
drag, startPoint x: 625, startPoint y: 143, endPoint x: 614, endPoint y: 331, distance: 188.3
click at [614, 331] on div at bounding box center [632, 202] width 141 height 313
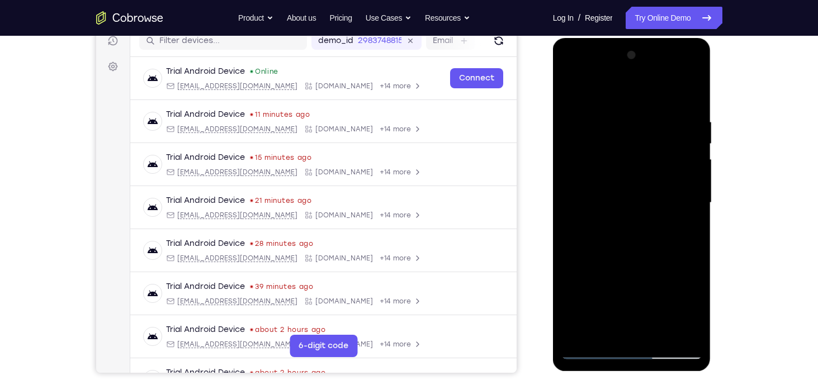
click at [617, 124] on div at bounding box center [632, 202] width 141 height 313
click at [581, 97] on div at bounding box center [632, 202] width 141 height 313
click at [596, 271] on div at bounding box center [632, 202] width 141 height 313
click at [694, 204] on div at bounding box center [632, 202] width 141 height 313
click at [695, 205] on div at bounding box center [632, 202] width 141 height 313
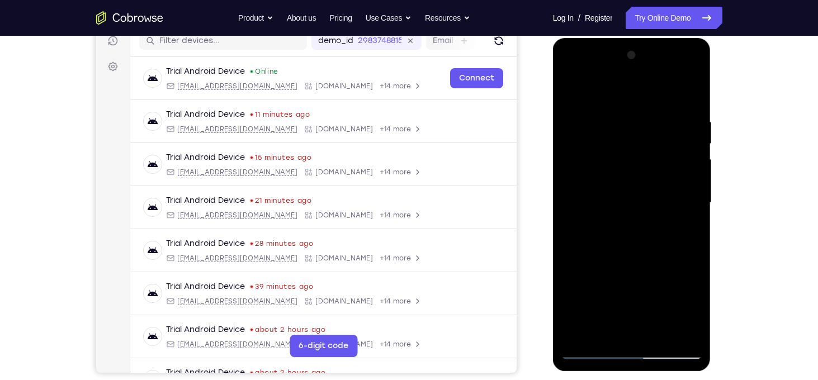
click at [695, 205] on div at bounding box center [632, 202] width 141 height 313
click at [692, 204] on div at bounding box center [632, 202] width 141 height 313
click at [567, 204] on div at bounding box center [632, 202] width 141 height 313
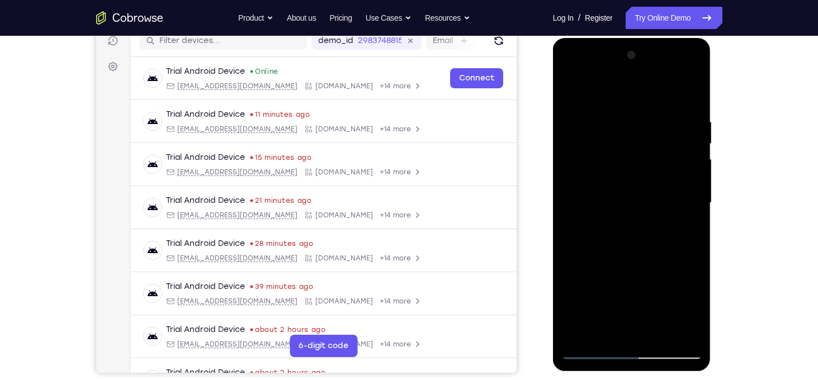
click at [571, 90] on div at bounding box center [632, 202] width 141 height 313
click at [576, 88] on div at bounding box center [632, 202] width 141 height 313
click at [693, 120] on div at bounding box center [632, 202] width 141 height 313
click at [580, 158] on div at bounding box center [632, 202] width 141 height 313
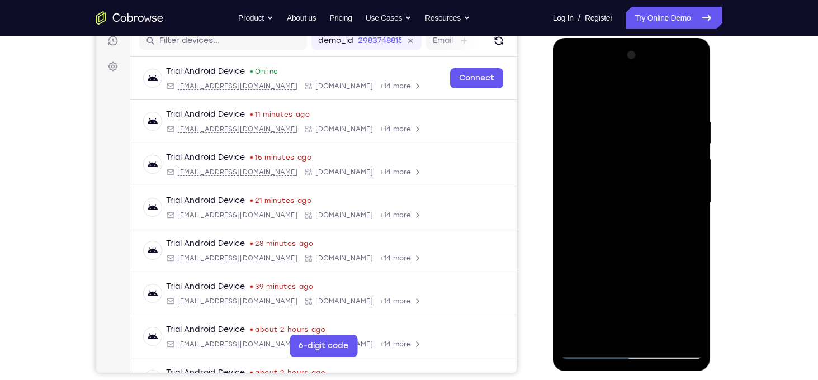
click at [688, 149] on div at bounding box center [632, 202] width 141 height 313
click at [686, 162] on div at bounding box center [632, 202] width 141 height 313
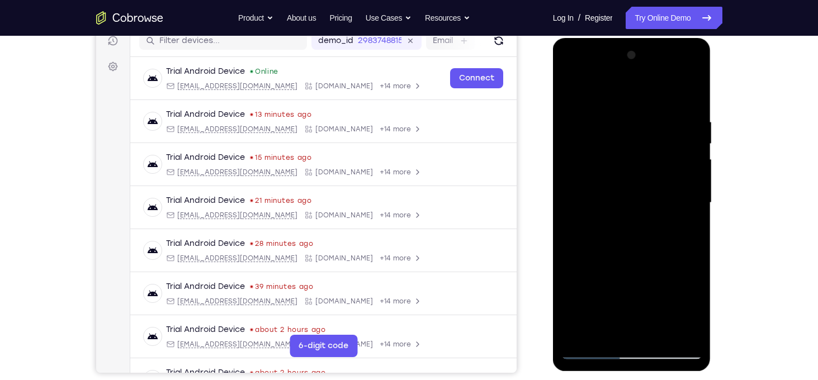
click at [686, 162] on div at bounding box center [632, 202] width 141 height 313
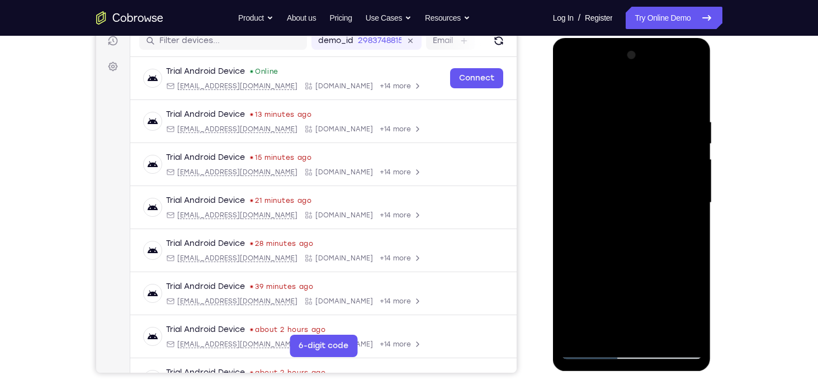
click at [686, 162] on div at bounding box center [632, 202] width 141 height 313
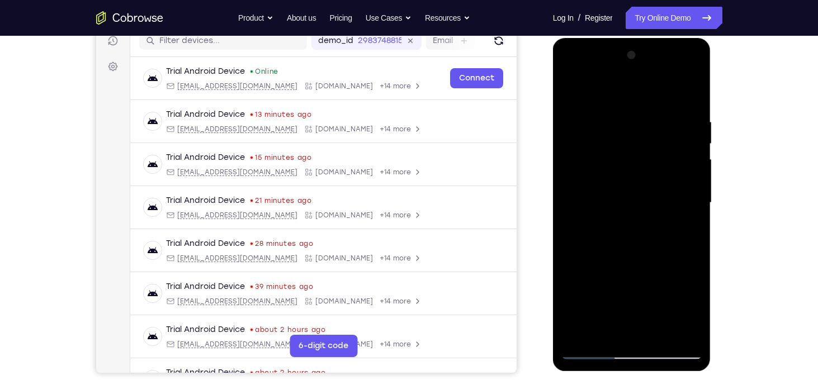
click at [686, 162] on div at bounding box center [632, 202] width 141 height 313
drag, startPoint x: 589, startPoint y: 185, endPoint x: 802, endPoint y: 243, distance: 220.4
click at [713, 243] on html "Online web based iOS Simulators and Android Emulators. Run iPhone, iPad, Mobile…" at bounding box center [632, 206] width 159 height 336
drag, startPoint x: 589, startPoint y: 145, endPoint x: 828, endPoint y: 172, distance: 241.0
click at [713, 172] on html "Online web based iOS Simulators and Android Emulators. Run iPhone, iPad, Mobile…" at bounding box center [632, 206] width 159 height 336
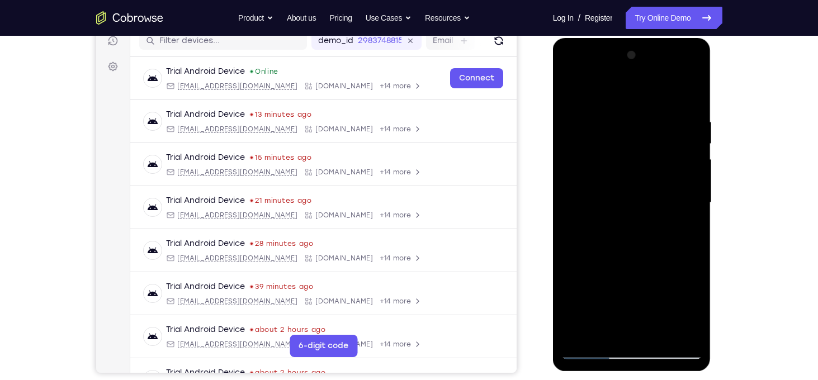
click at [580, 232] on div at bounding box center [632, 202] width 141 height 313
click at [689, 209] on div at bounding box center [632, 202] width 141 height 313
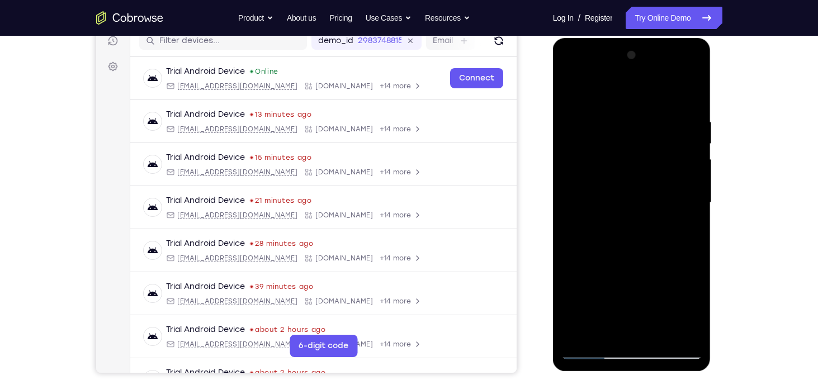
click at [689, 209] on div at bounding box center [632, 202] width 141 height 313
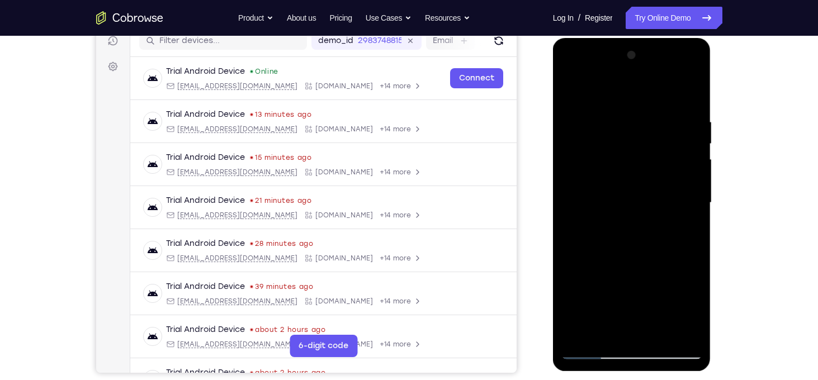
drag, startPoint x: 572, startPoint y: 222, endPoint x: 1379, endPoint y: 308, distance: 812.4
click at [713, 271] on html "Online web based iOS Simulators and Android Emulators. Run iPhone, iPad, Mobile…" at bounding box center [632, 206] width 159 height 336
click at [696, 201] on div at bounding box center [632, 202] width 141 height 313
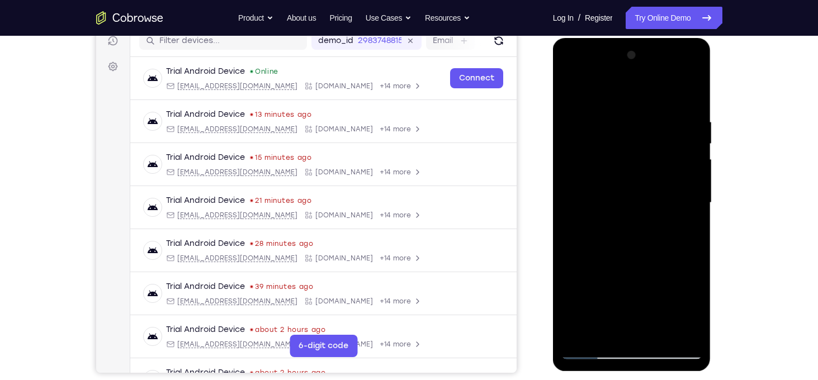
click at [696, 201] on div at bounding box center [632, 202] width 141 height 313
click at [685, 154] on div at bounding box center [632, 202] width 141 height 313
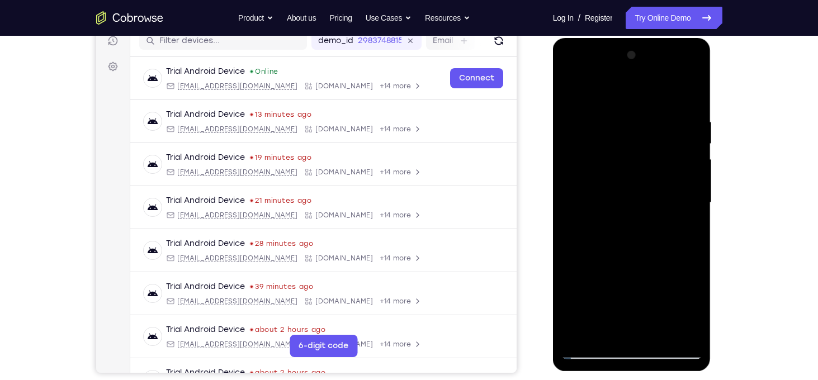
click at [686, 148] on div at bounding box center [632, 202] width 141 height 313
click at [574, 183] on div at bounding box center [632, 202] width 141 height 313
click at [690, 154] on div at bounding box center [632, 202] width 141 height 313
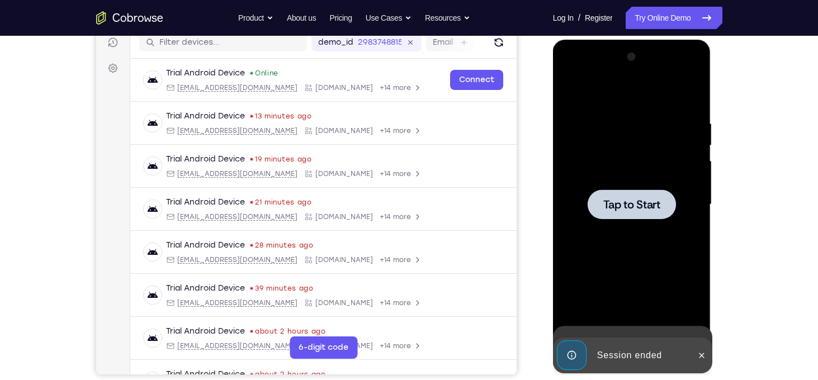
click at [684, 172] on div at bounding box center [632, 204] width 141 height 313
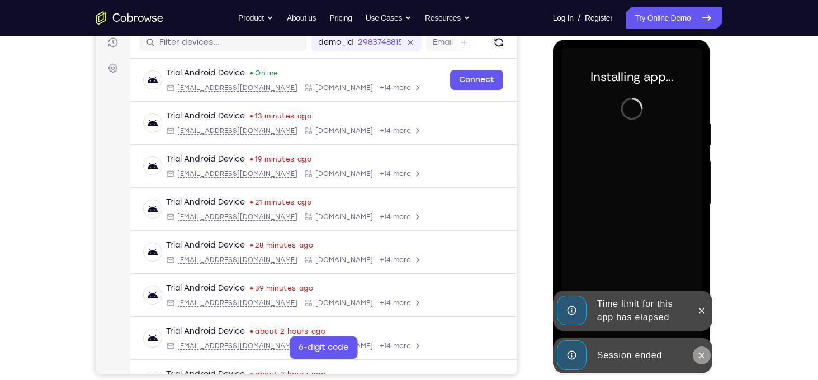
click at [698, 356] on icon at bounding box center [702, 355] width 9 height 9
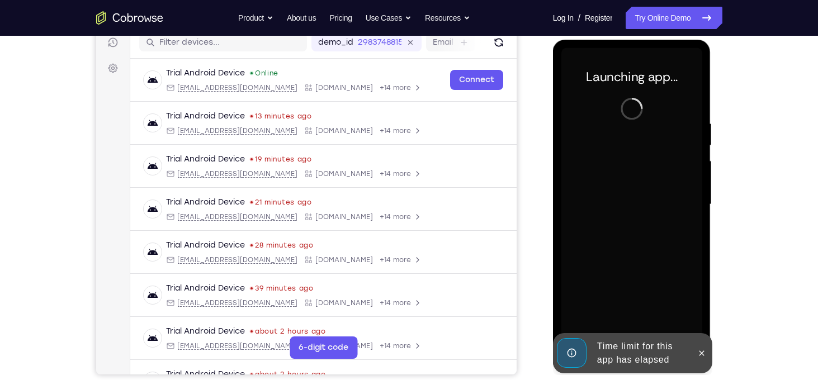
click at [698, 356] on icon at bounding box center [702, 353] width 9 height 9
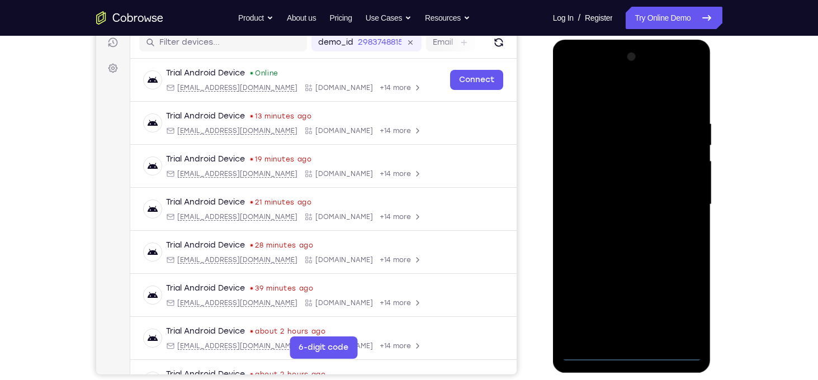
click at [634, 348] on div at bounding box center [632, 204] width 141 height 313
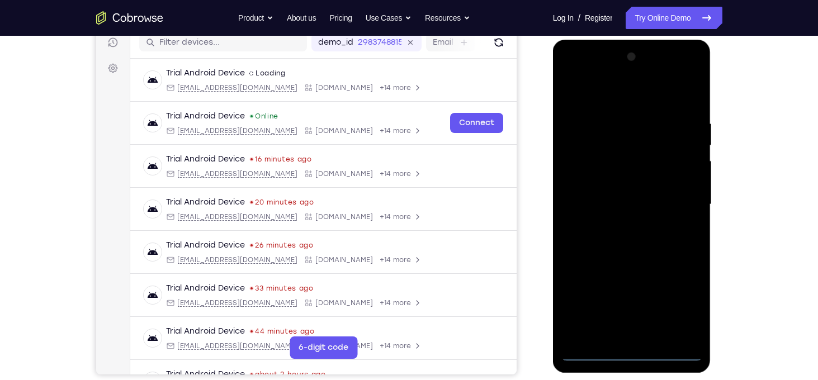
click at [634, 355] on div at bounding box center [632, 204] width 141 height 313
click at [683, 304] on div at bounding box center [632, 204] width 141 height 313
click at [583, 95] on div at bounding box center [632, 204] width 141 height 313
click at [676, 201] on div at bounding box center [632, 204] width 141 height 313
click at [624, 227] on div at bounding box center [632, 204] width 141 height 313
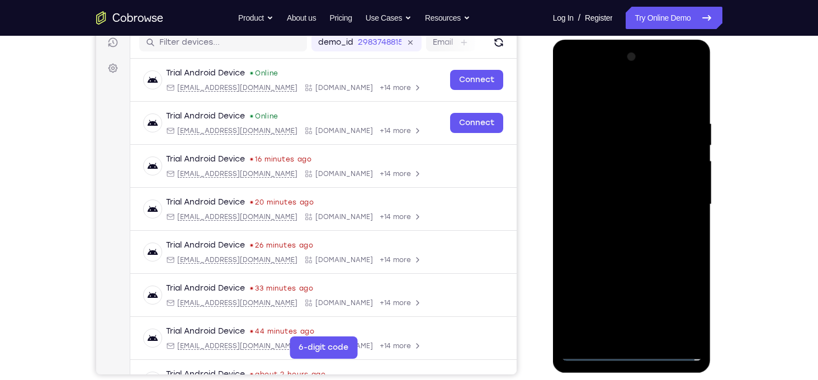
click at [636, 193] on div at bounding box center [632, 204] width 141 height 313
click at [635, 182] on div at bounding box center [632, 204] width 141 height 313
click at [690, 177] on div at bounding box center [632, 204] width 141 height 313
click at [656, 208] on div at bounding box center [632, 204] width 141 height 313
click at [653, 255] on div at bounding box center [632, 204] width 141 height 313
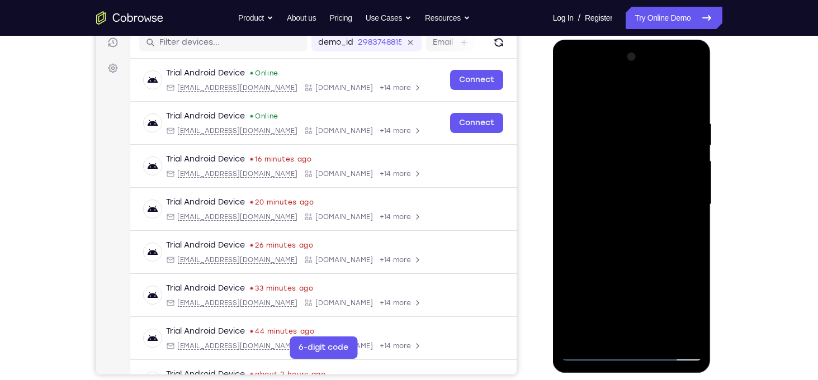
click at [625, 115] on div at bounding box center [632, 204] width 141 height 313
drag, startPoint x: 623, startPoint y: 91, endPoint x: 606, endPoint y: -3, distance: 94.8
click at [606, 40] on html "Online web based iOS Simulators and Android Emulators. Run iPhone, iPad, Mobile…" at bounding box center [632, 208] width 159 height 336
click at [595, 149] on div at bounding box center [632, 204] width 141 height 313
click at [591, 142] on div at bounding box center [632, 204] width 141 height 313
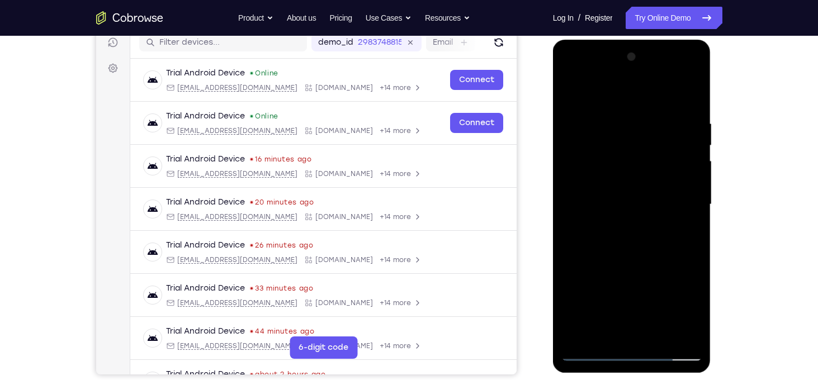
click at [629, 131] on div at bounding box center [632, 204] width 141 height 313
click at [568, 90] on div at bounding box center [632, 204] width 141 height 313
click at [686, 172] on div at bounding box center [632, 204] width 141 height 313
drag, startPoint x: 651, startPoint y: 153, endPoint x: 643, endPoint y: 295, distance: 141.7
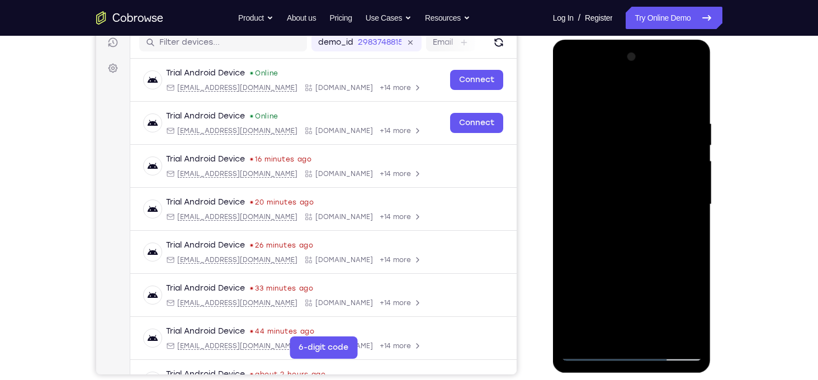
click at [643, 295] on div at bounding box center [632, 204] width 141 height 313
click at [616, 112] on div at bounding box center [632, 204] width 141 height 313
click at [586, 97] on div at bounding box center [632, 204] width 141 height 313
click at [680, 244] on div at bounding box center [632, 204] width 141 height 313
click at [577, 143] on div at bounding box center [632, 204] width 141 height 313
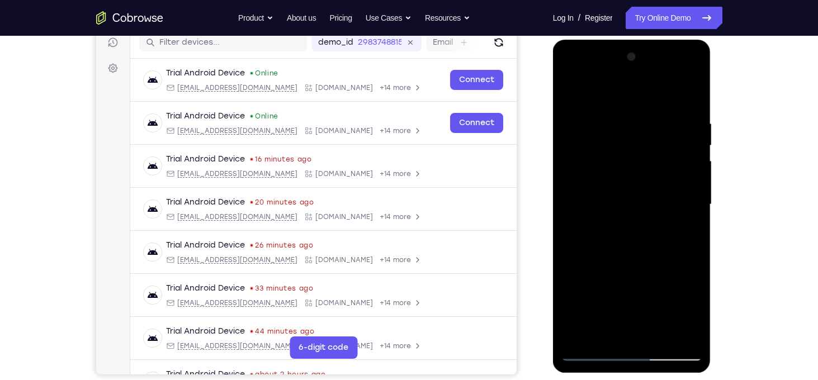
scroll to position [142, 0]
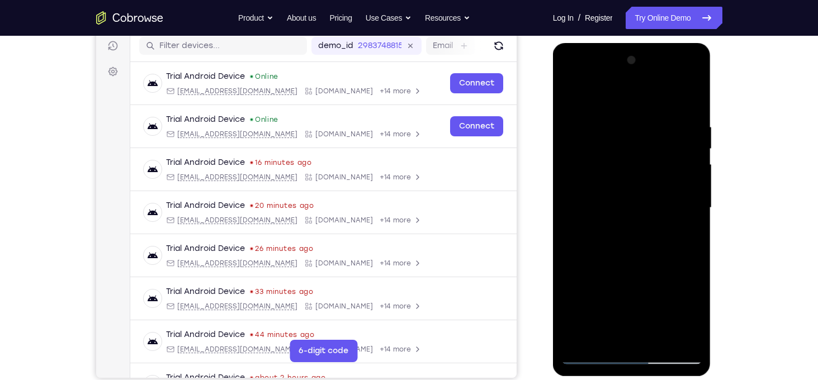
click at [571, 98] on div at bounding box center [632, 207] width 141 height 313
click at [569, 96] on div at bounding box center [632, 207] width 141 height 313
click at [582, 338] on div at bounding box center [632, 207] width 141 height 313
drag, startPoint x: 644, startPoint y: 146, endPoint x: 634, endPoint y: 267, distance: 121.8
click at [634, 267] on div at bounding box center [632, 207] width 141 height 313
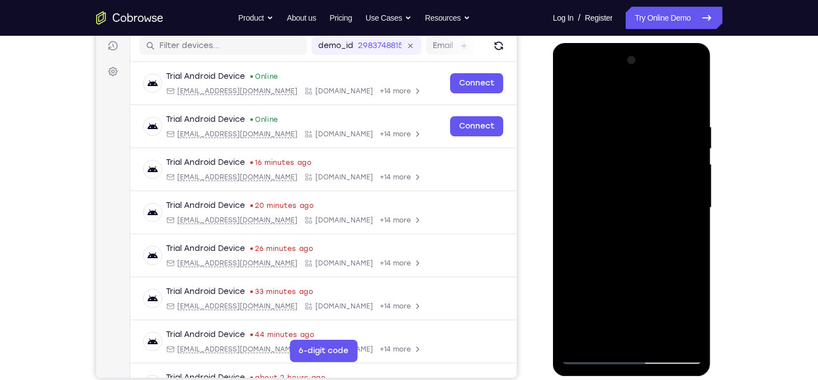
click at [634, 254] on div at bounding box center [632, 207] width 141 height 313
drag, startPoint x: 631, startPoint y: 246, endPoint x: 620, endPoint y: 116, distance: 130.8
click at [620, 116] on div at bounding box center [632, 207] width 141 height 313
drag, startPoint x: 623, startPoint y: 295, endPoint x: 629, endPoint y: 186, distance: 109.3
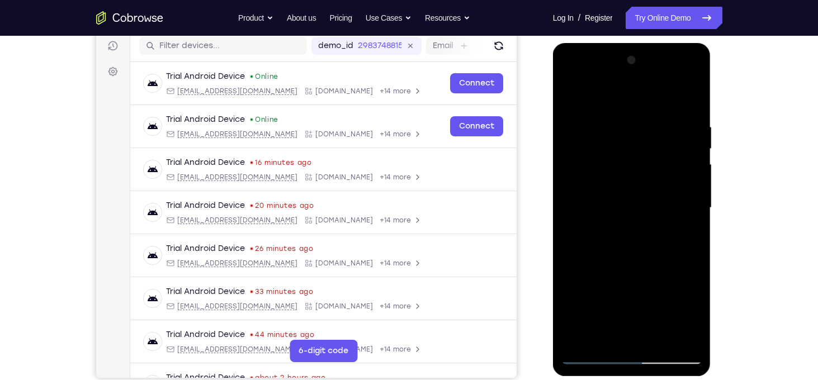
click at [629, 186] on div at bounding box center [632, 207] width 141 height 313
drag, startPoint x: 652, startPoint y: 227, endPoint x: 637, endPoint y: 314, distance: 88.0
click at [637, 314] on div at bounding box center [632, 207] width 141 height 313
click at [571, 206] on div at bounding box center [632, 207] width 141 height 313
click at [586, 228] on div at bounding box center [632, 207] width 141 height 313
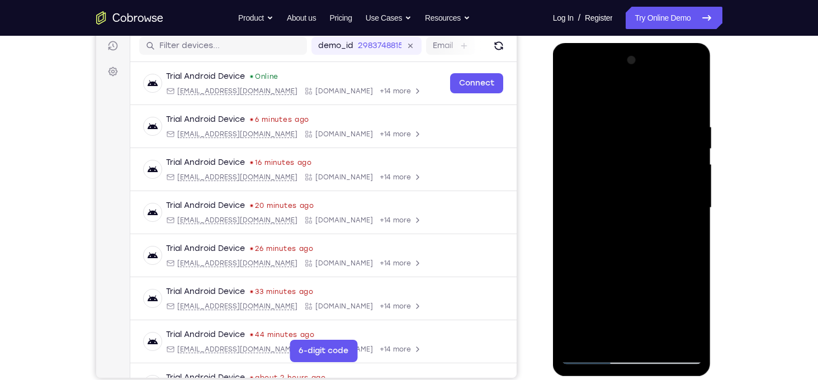
click at [578, 342] on div at bounding box center [632, 207] width 141 height 313
drag, startPoint x: 618, startPoint y: 164, endPoint x: 648, endPoint y: 381, distance: 219.1
click at [648, 379] on html "Online web based iOS Simulators and Android Emulators. Run iPhone, iPad, Mobile…" at bounding box center [632, 211] width 159 height 336
drag, startPoint x: 650, startPoint y: 157, endPoint x: 651, endPoint y: 399, distance: 242.2
click at [651, 379] on html "Online web based iOS Simulators and Android Emulators. Run iPhone, iPad, Mobile…" at bounding box center [632, 211] width 159 height 336
